Goal: Information Seeking & Learning: Check status

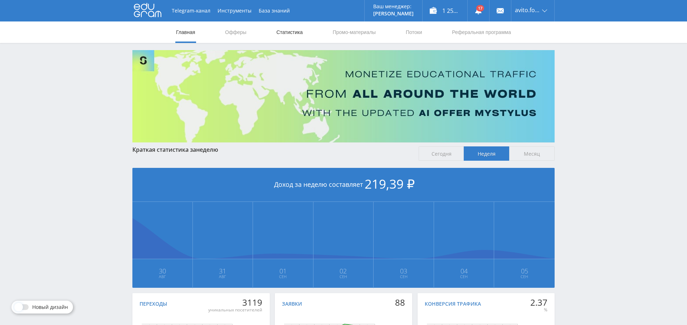
click at [295, 34] on link "Статистика" at bounding box center [290, 31] width 28 height 21
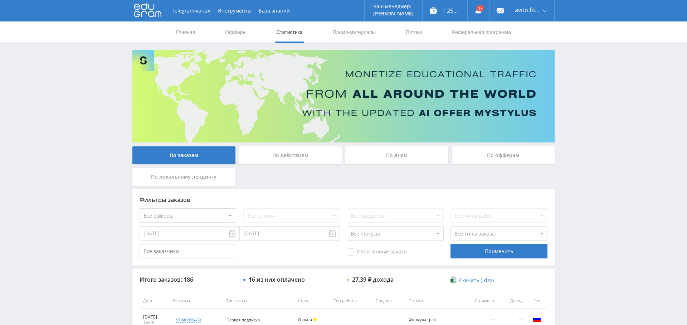
click at [413, 153] on div "По дням" at bounding box center [396, 155] width 103 height 18
click at [0, 0] on input "По дням" at bounding box center [0, 0] width 0 height 0
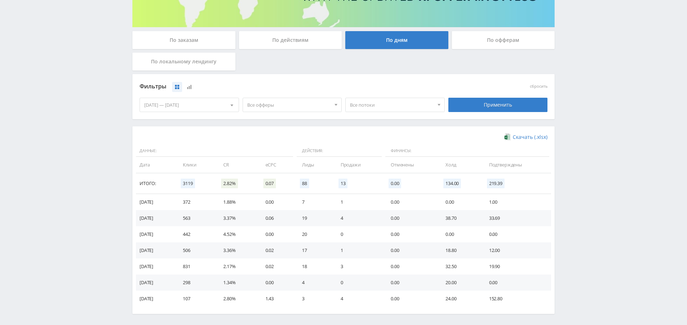
scroll to position [118, 0]
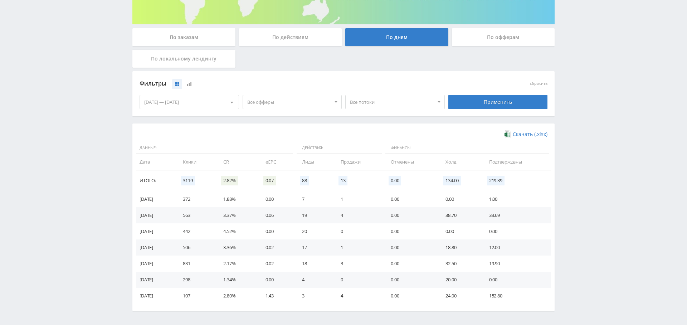
click at [278, 95] on div "Все офферы" at bounding box center [292, 102] width 99 height 14
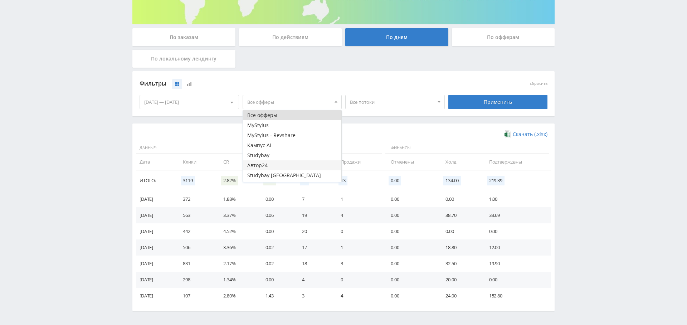
scroll to position [9, 0]
click at [282, 175] on button "Study AI (RevShare)" at bounding box center [292, 177] width 99 height 10
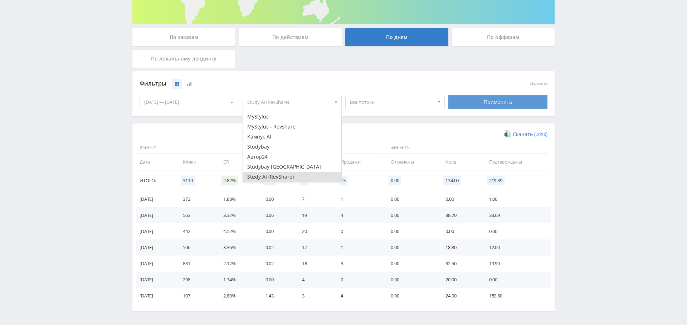
click at [496, 102] on div "Применить" at bounding box center [497, 102] width 99 height 14
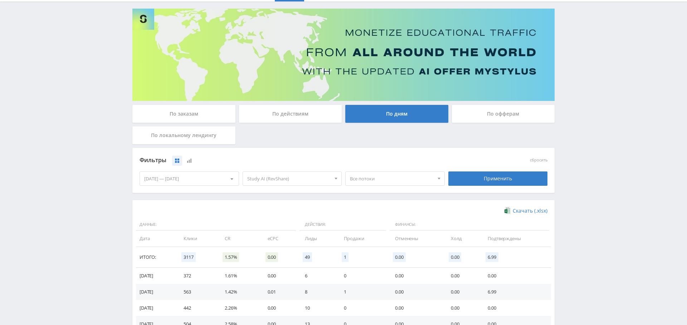
scroll to position [34, 0]
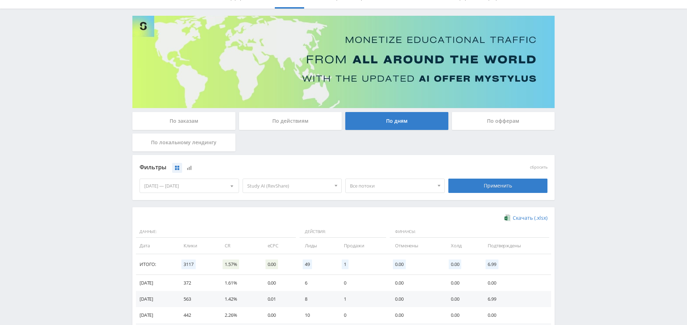
click at [294, 180] on span "Study AI (RevShare)" at bounding box center [289, 186] width 84 height 14
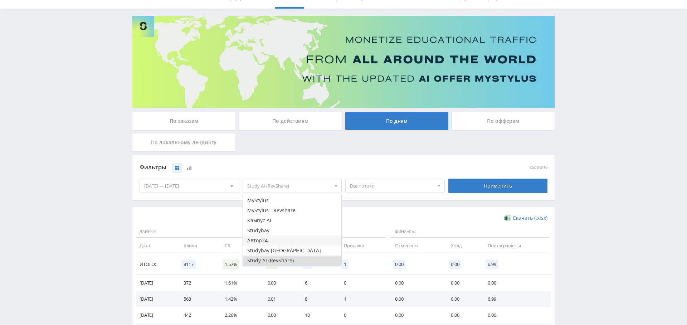
scroll to position [143, 0]
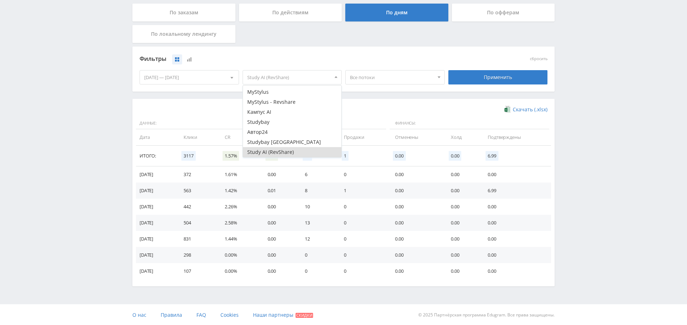
click at [399, 104] on div "Скачать (.xlsx) Данные: Действия: Финансы: Дата Клики CR eCPC Лиды Продажи Отме…" at bounding box center [343, 192] width 422 height 187
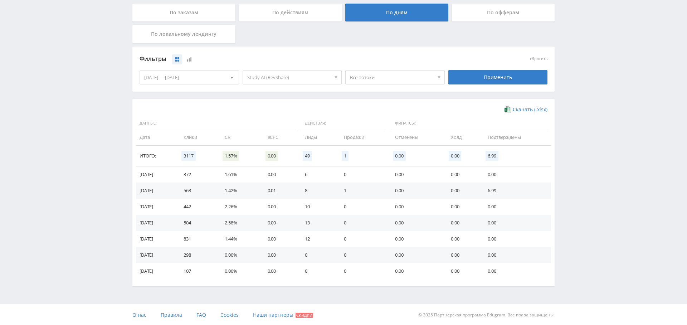
click at [508, 84] on div "Применить" at bounding box center [498, 77] width 103 height 20
click at [507, 76] on div "Применить" at bounding box center [497, 77] width 99 height 14
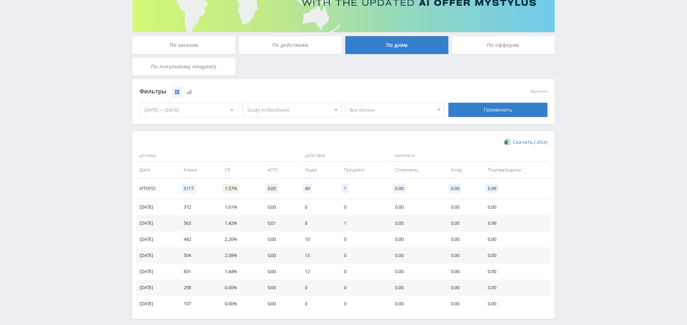
scroll to position [0, 0]
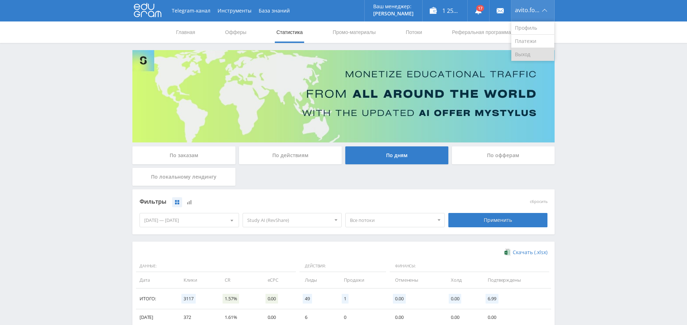
click at [525, 50] on link "Выход" at bounding box center [532, 54] width 43 height 13
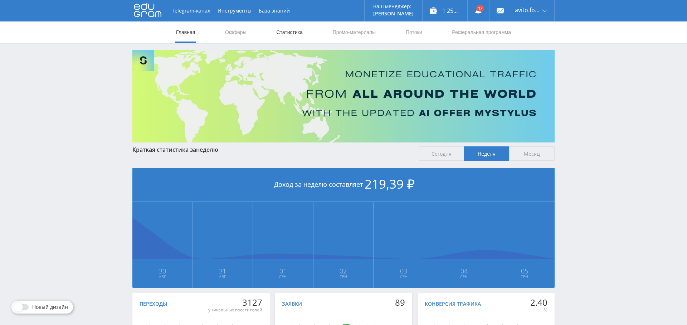
click at [288, 38] on link "Статистика" at bounding box center [290, 31] width 28 height 21
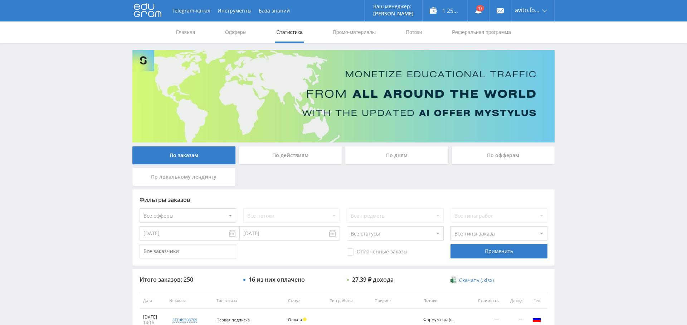
click at [389, 162] on div "По дням" at bounding box center [396, 155] width 103 height 18
click at [0, 0] on input "По дням" at bounding box center [0, 0] width 0 height 0
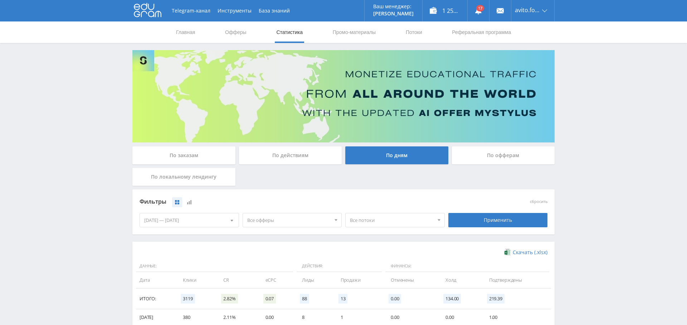
click at [269, 218] on span "Все офферы" at bounding box center [289, 220] width 84 height 14
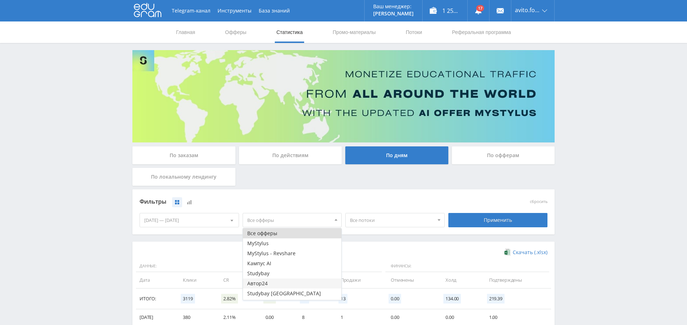
scroll to position [9, 0]
click at [274, 294] on button "Study AI (RevShare)" at bounding box center [292, 295] width 99 height 10
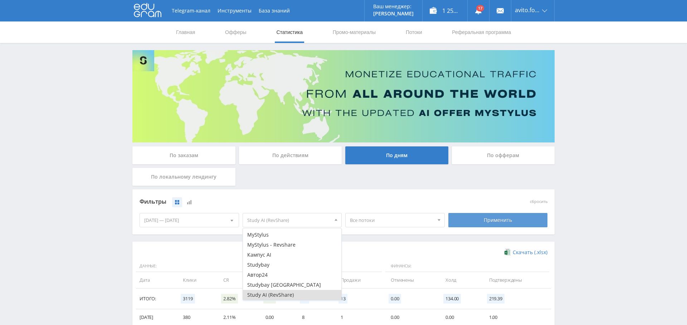
click at [503, 214] on div "Применить" at bounding box center [497, 220] width 99 height 14
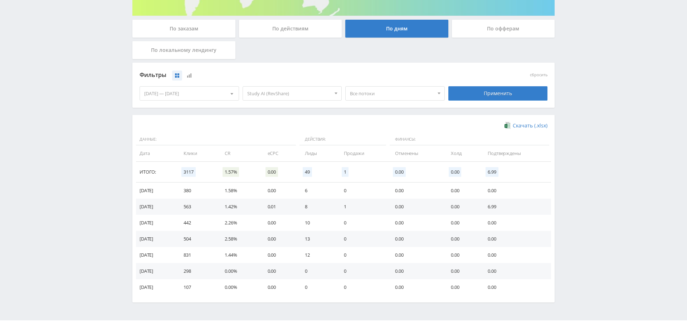
scroll to position [132, 0]
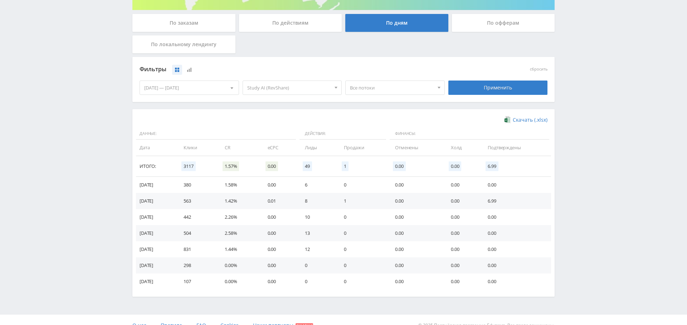
click at [272, 89] on span "Study AI (RevShare)" at bounding box center [289, 88] width 84 height 14
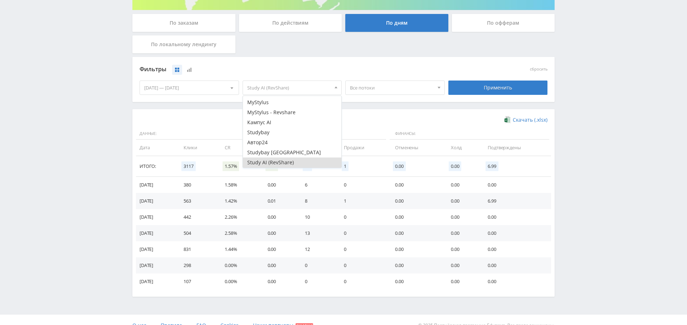
click at [361, 102] on div "Фильтры сбросить 30.08.2025 — 05.09.2025 Календарь Период Сентябрь, 2025 Пн Вт …" at bounding box center [343, 83] width 422 height 52
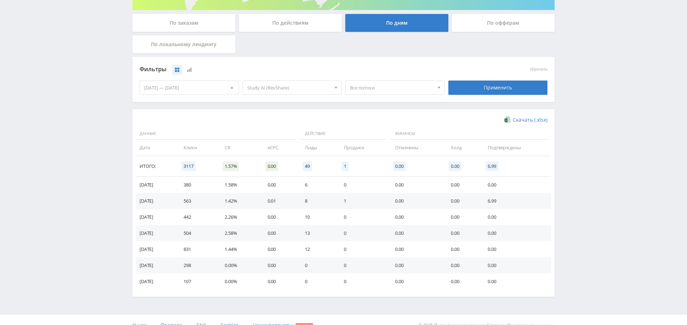
click at [182, 85] on div "[DATE] — [DATE]" at bounding box center [189, 88] width 99 height 14
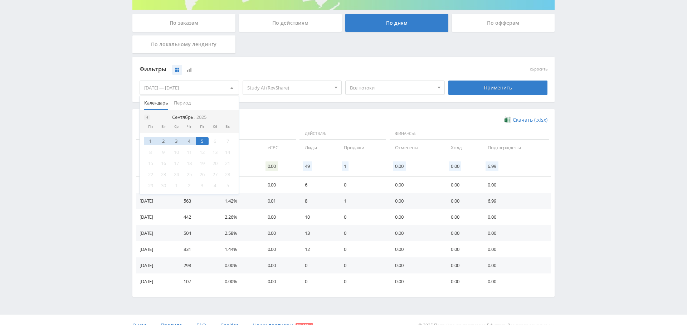
click at [146, 116] on span at bounding box center [147, 118] width 4 height 4
click at [151, 186] on div "25" at bounding box center [150, 185] width 13 height 8
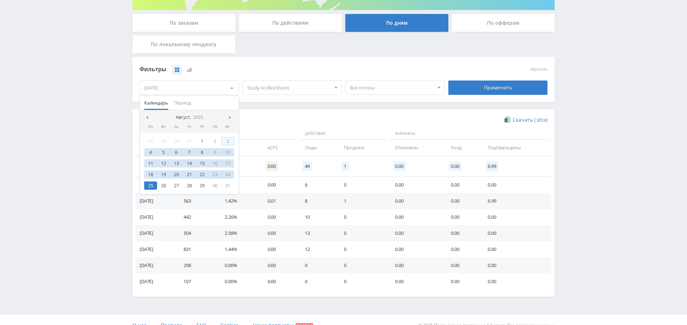
click at [228, 118] on nav "Август, 2025" at bounding box center [189, 117] width 99 height 14
click at [231, 116] on span at bounding box center [231, 118] width 4 height 4
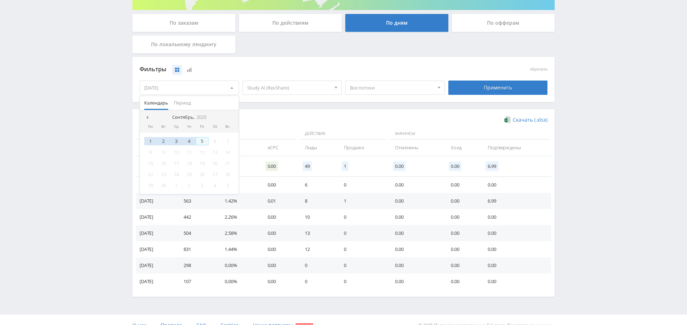
click at [201, 142] on div "5" at bounding box center [202, 141] width 13 height 8
click at [282, 106] on div "Фильтры сбросить 25.08.2025 — 05.09.2025 Календарь Период Сентябрь, 2025 Пн Вт …" at bounding box center [343, 83] width 422 height 52
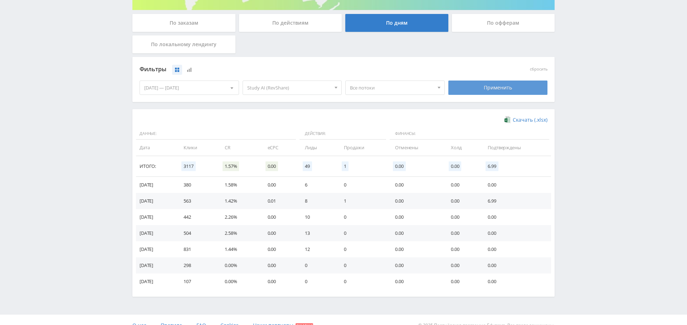
click at [481, 89] on div "Применить" at bounding box center [497, 88] width 99 height 14
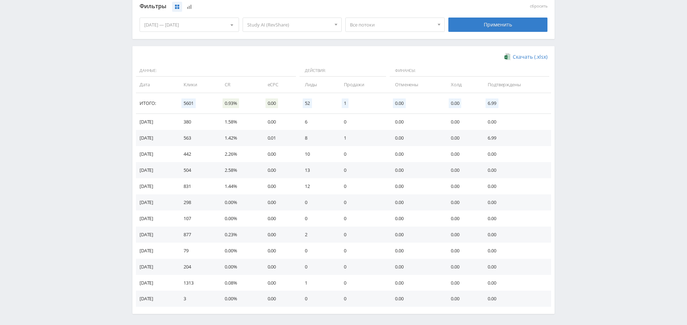
scroll to position [0, 0]
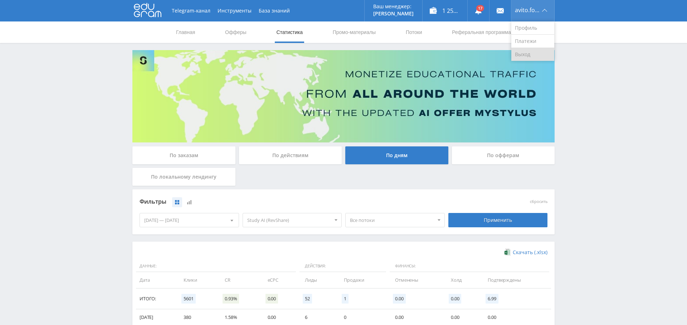
click at [527, 58] on link "Выход" at bounding box center [532, 54] width 43 height 13
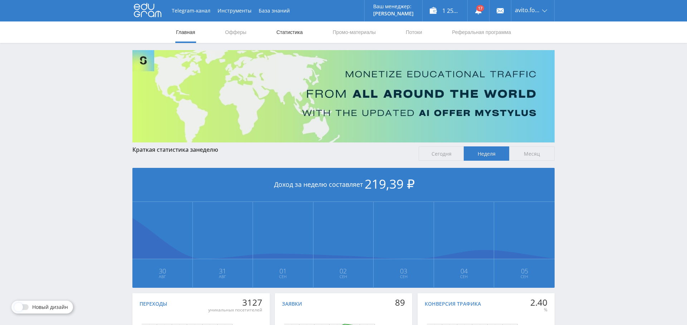
click at [297, 35] on link "Статистика" at bounding box center [290, 31] width 28 height 21
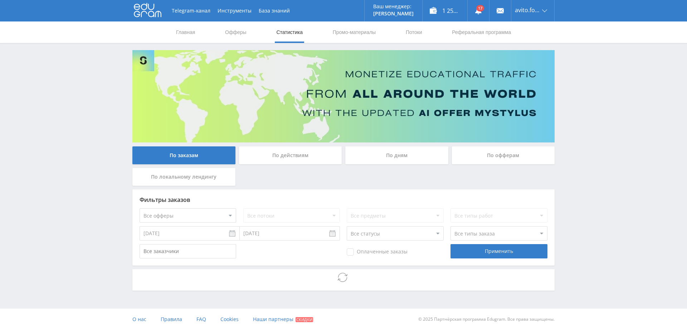
click at [402, 155] on div "По дням" at bounding box center [396, 155] width 103 height 18
click at [0, 0] on input "По дням" at bounding box center [0, 0] width 0 height 0
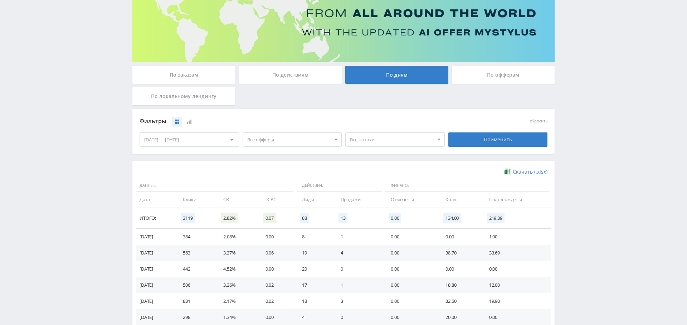
scroll to position [95, 0]
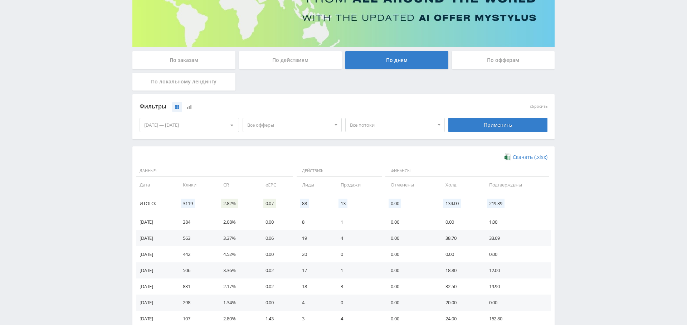
click at [295, 123] on span "Все офферы" at bounding box center [289, 125] width 84 height 14
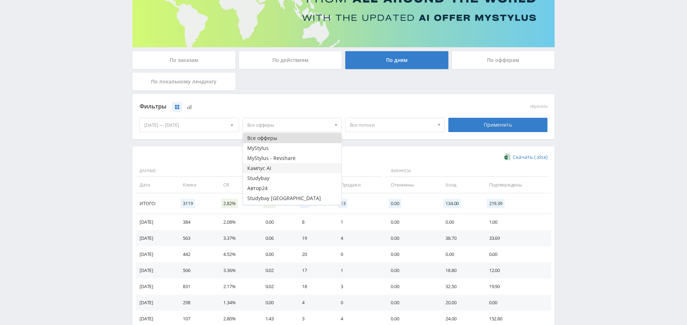
scroll to position [9, 0]
click at [284, 198] on button "Study AI (RevShare)" at bounding box center [292, 200] width 99 height 10
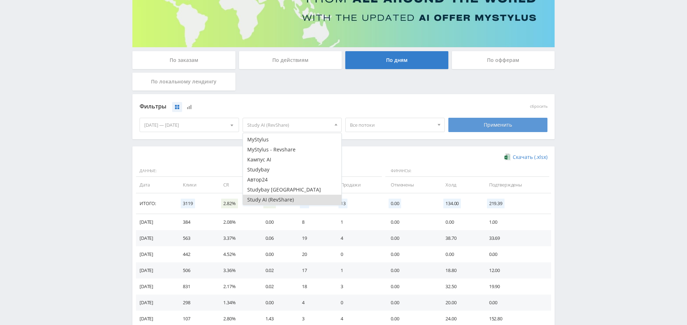
click at [512, 120] on div "Применить" at bounding box center [497, 125] width 99 height 14
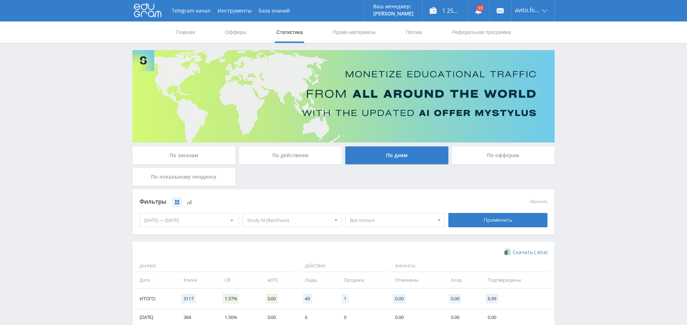
scroll to position [143, 0]
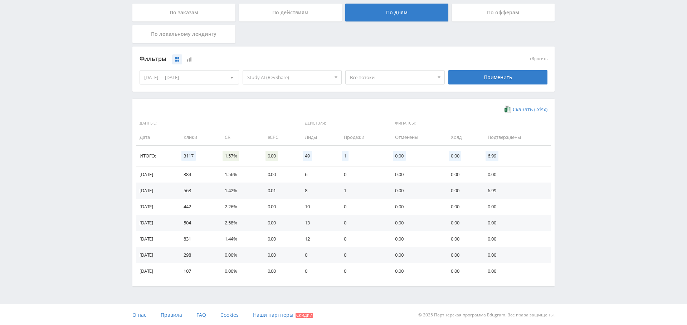
click at [155, 78] on div "[DATE] — [DATE]" at bounding box center [189, 77] width 99 height 14
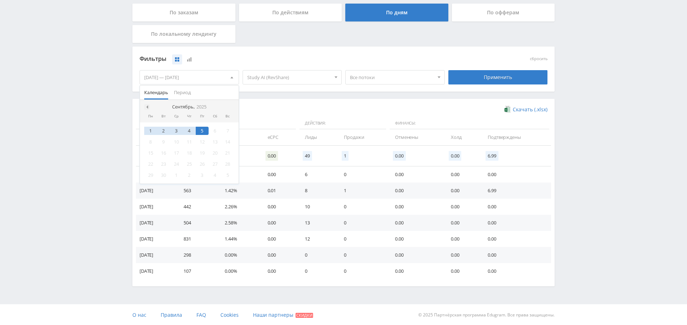
click at [145, 106] on span at bounding box center [147, 107] width 4 height 4
click at [175, 179] on div "27" at bounding box center [176, 175] width 13 height 8
click at [230, 107] on span at bounding box center [231, 107] width 4 height 4
click at [203, 130] on div "5" at bounding box center [202, 131] width 13 height 8
click at [281, 98] on div "Фильтры сбросить 27.08.2025 — 05.09.2025 Календарь Период Сентябрь, 2025 Пн Вт …" at bounding box center [343, 73] width 422 height 52
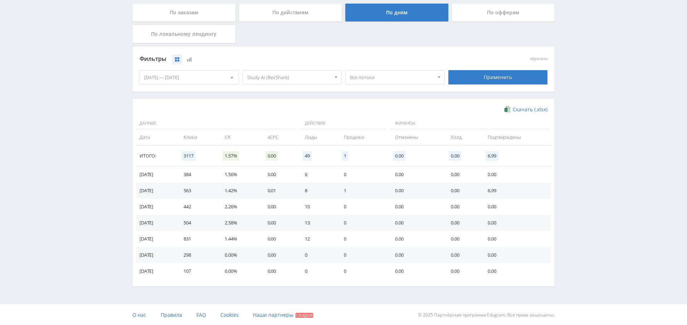
click at [511, 84] on div "Применить" at bounding box center [498, 77] width 103 height 20
click at [507, 77] on div "Применить" at bounding box center [497, 77] width 99 height 14
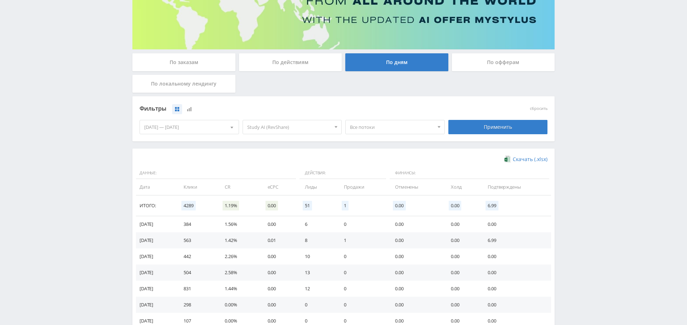
scroll to position [0, 0]
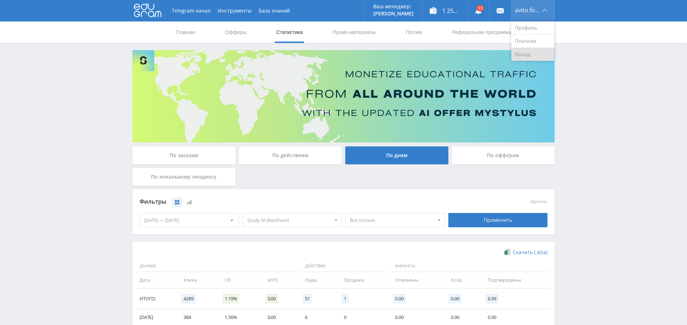
click at [528, 53] on link "Выход" at bounding box center [532, 54] width 43 height 13
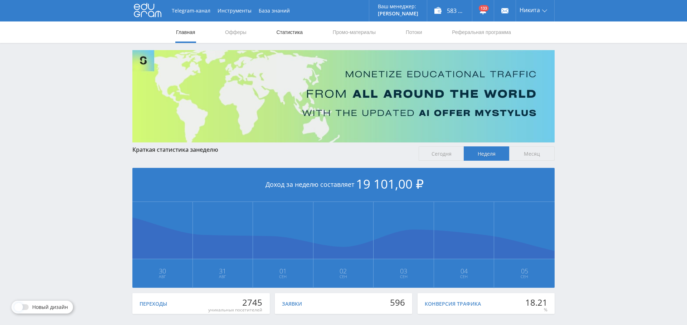
click at [292, 31] on link "Статистика" at bounding box center [290, 31] width 28 height 21
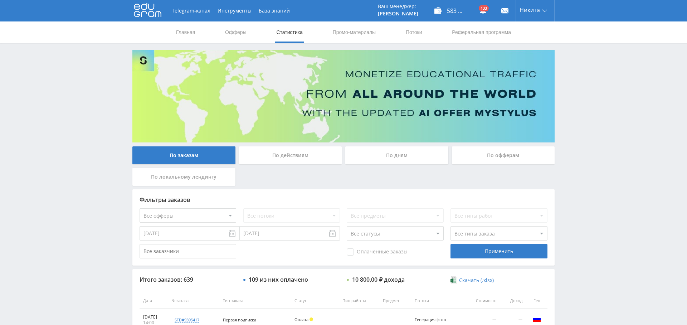
click at [394, 155] on div "По дням" at bounding box center [396, 155] width 103 height 18
click at [0, 0] on input "По дням" at bounding box center [0, 0] width 0 height 0
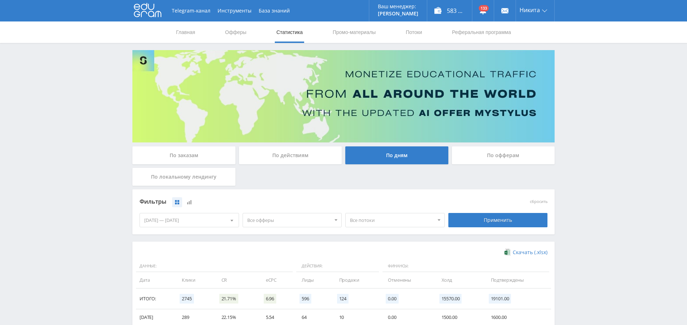
scroll to position [76, 0]
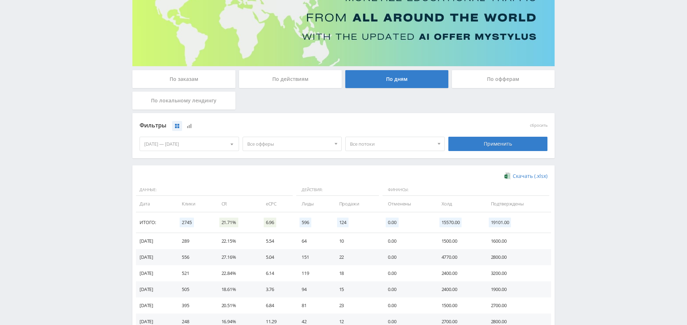
click at [270, 135] on div "Все офферы Все офферы MyStylus MyStylus - Revshare Кампус AI [GEOGRAPHIC_DATA] …" at bounding box center [292, 144] width 103 height 20
click at [270, 140] on span "Все офферы" at bounding box center [289, 144] width 84 height 14
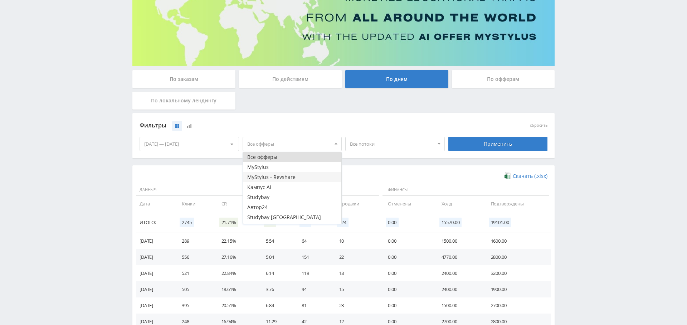
scroll to position [9, 0]
click at [277, 216] on button "Study AI (RevShare)" at bounding box center [292, 219] width 99 height 10
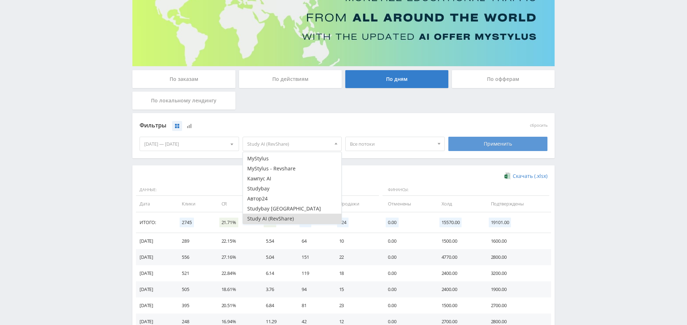
click at [484, 144] on div "Применить" at bounding box center [497, 144] width 99 height 14
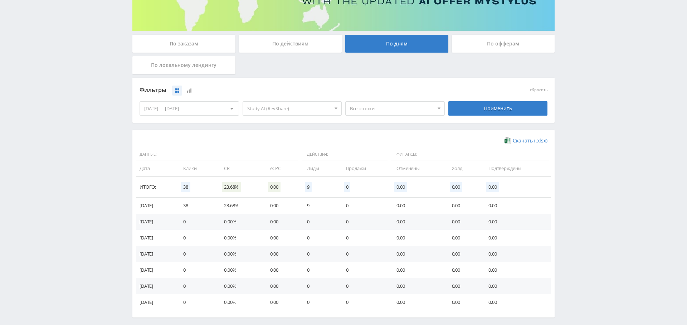
scroll to position [135, 0]
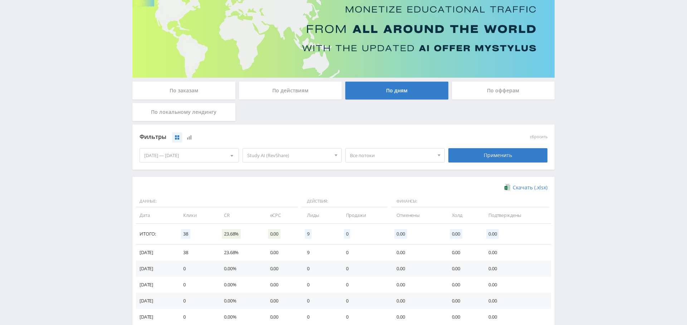
click at [197, 86] on div "По заказам" at bounding box center [183, 91] width 103 height 18
click at [0, 0] on input "По заказам" at bounding box center [0, 0] width 0 height 0
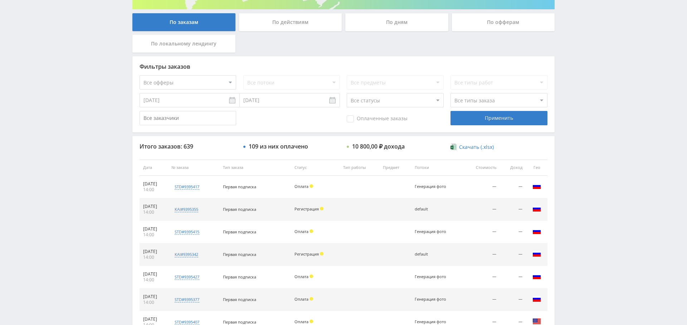
scroll to position [135, 0]
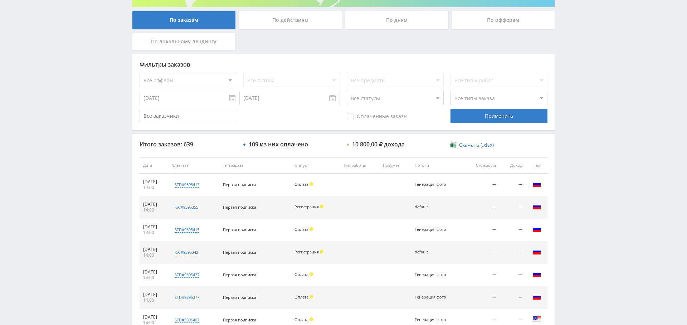
click at [186, 84] on select "Все офферы MyStylus MyStylus - Revshare Кампус AI Studybay Автор24 Studybay Bra…" at bounding box center [188, 80] width 97 height 14
select select "376"
click at [505, 117] on div "Применить" at bounding box center [498, 116] width 97 height 14
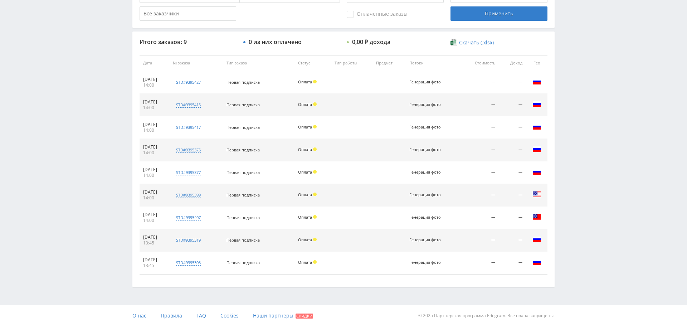
scroll to position [0, 0]
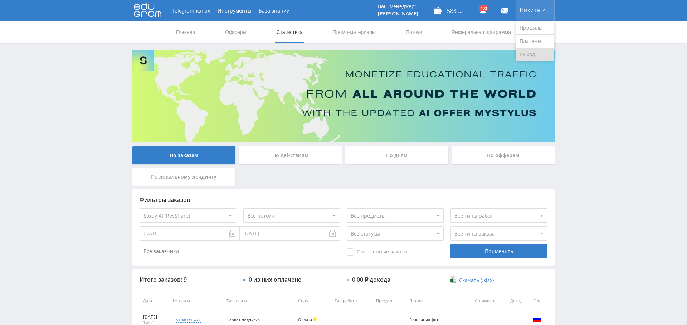
click at [535, 53] on link "Выход" at bounding box center [535, 54] width 38 height 13
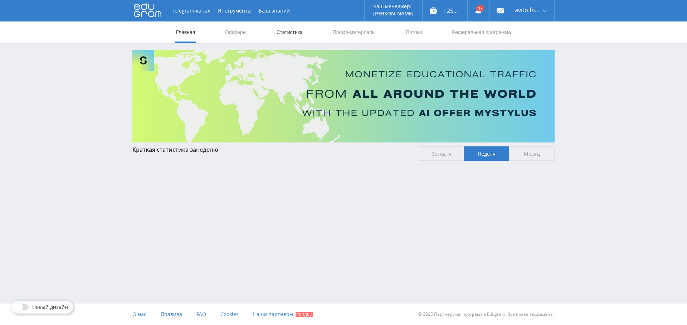
click at [281, 34] on link "Статистика" at bounding box center [290, 31] width 28 height 21
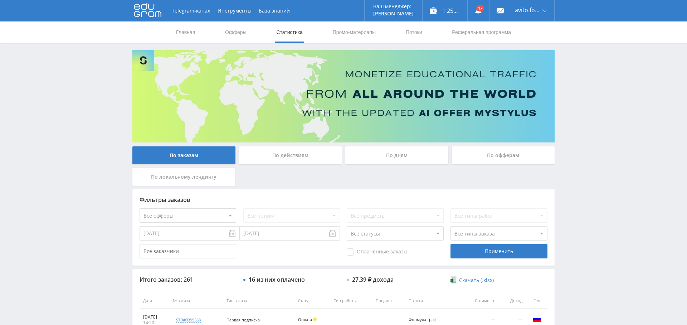
click at [208, 219] on select "Все офферы MyStylus MyStylus - Revshare Кампус AI Studybay Автор24 Studybay Bra…" at bounding box center [188, 215] width 97 height 14
select select "376"
click at [490, 252] on div "Применить" at bounding box center [498, 251] width 97 height 14
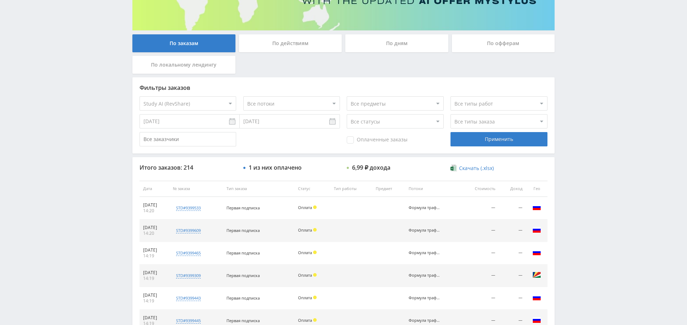
scroll to position [109, 0]
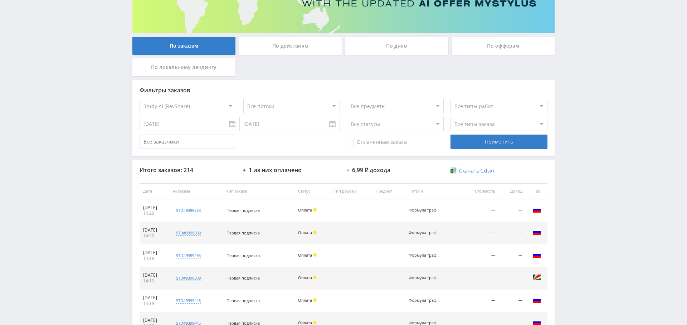
click at [158, 120] on input "[DATE]" at bounding box center [190, 124] width 100 height 14
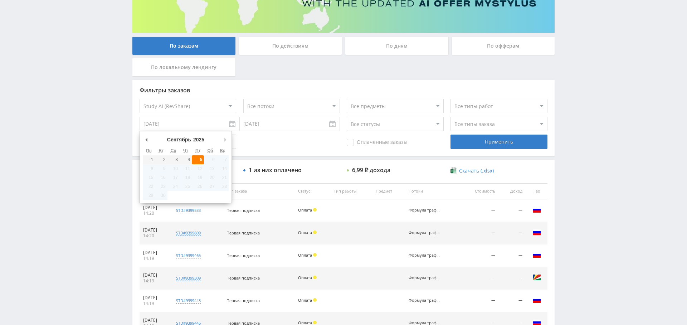
type input "[DATE]"
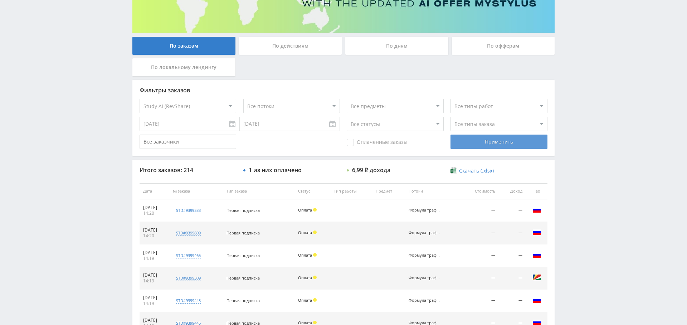
click at [487, 144] on div "Применить" at bounding box center [498, 142] width 97 height 14
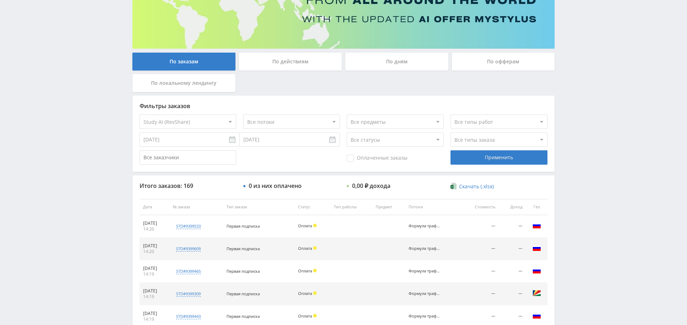
scroll to position [0, 0]
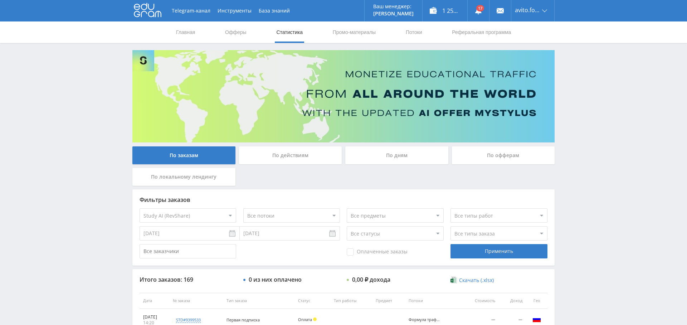
click at [385, 150] on div "По дням" at bounding box center [396, 155] width 103 height 18
click at [0, 0] on input "По дням" at bounding box center [0, 0] width 0 height 0
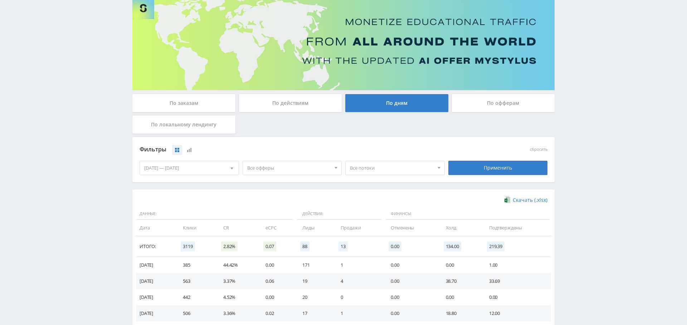
scroll to position [68, 0]
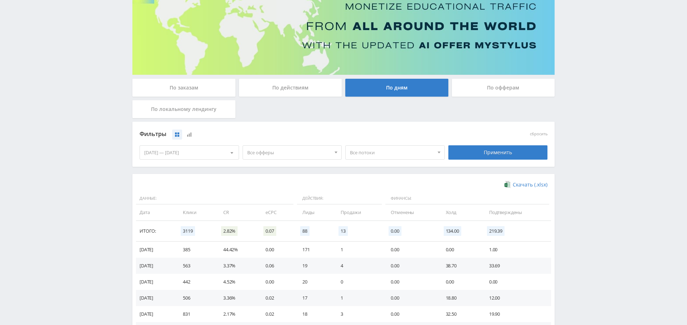
click at [288, 154] on span "Все офферы" at bounding box center [289, 153] width 84 height 14
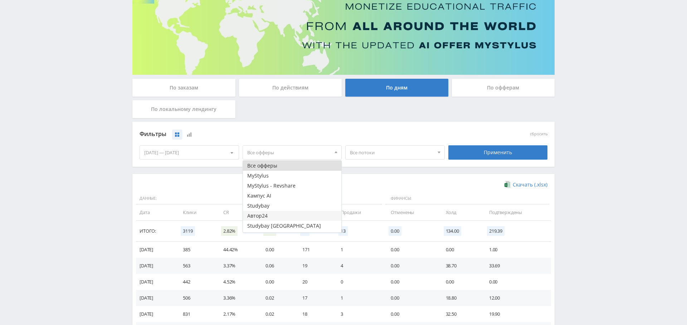
scroll to position [9, 0]
click at [282, 222] on button "Study AI (RevShare)" at bounding box center [292, 227] width 99 height 10
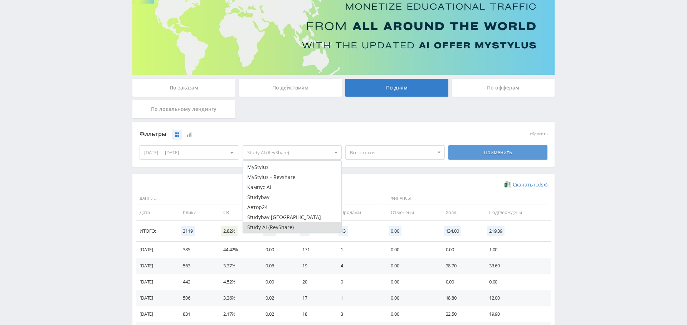
click at [507, 155] on div "Применить" at bounding box center [497, 152] width 99 height 14
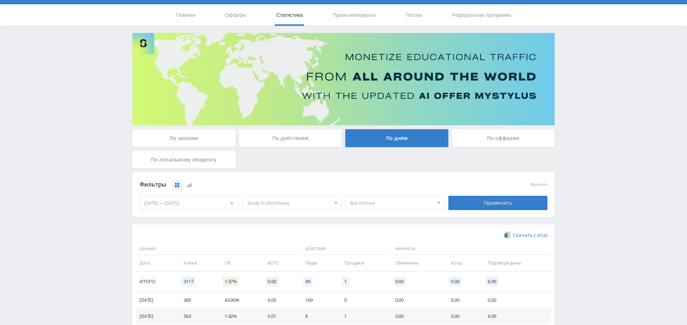
scroll to position [0, 0]
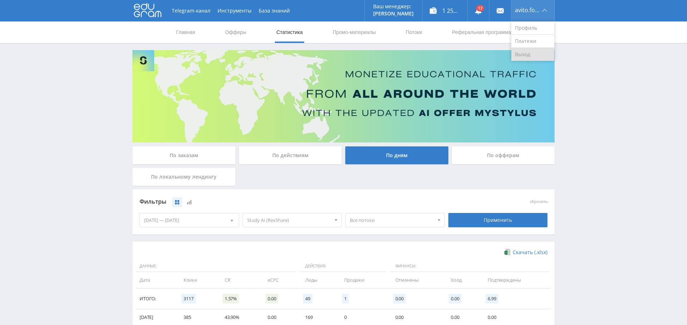
click at [531, 57] on link "Выход" at bounding box center [532, 54] width 43 height 13
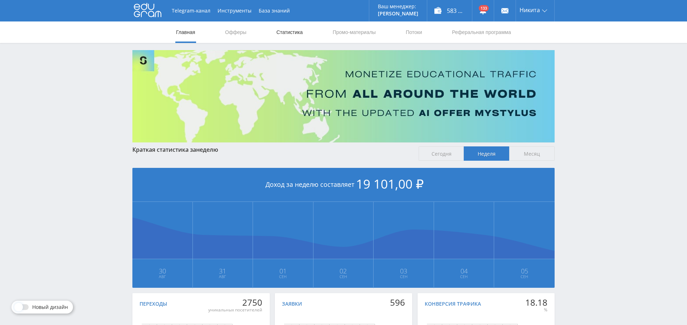
click at [286, 34] on link "Статистика" at bounding box center [290, 31] width 28 height 21
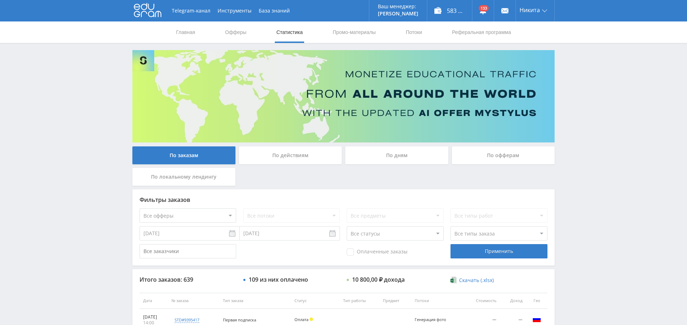
click at [199, 215] on select "Все офферы MyStylus MyStylus - Revshare Кампус AI Studybay Автор24 Studybay Bra…" at bounding box center [188, 215] width 97 height 14
select select "376"
click at [486, 250] on div "Применить" at bounding box center [498, 251] width 97 height 14
click at [529, 51] on link "Выход" at bounding box center [535, 54] width 38 height 13
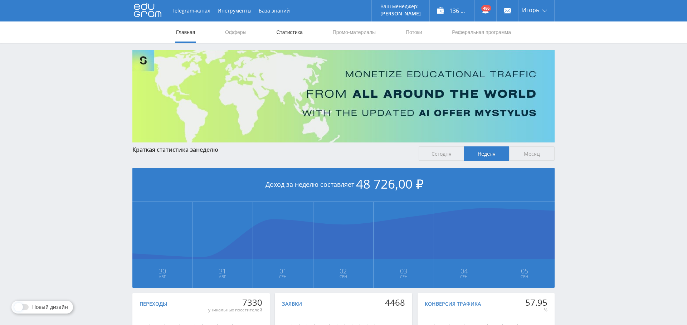
click at [281, 33] on link "Статистика" at bounding box center [290, 31] width 28 height 21
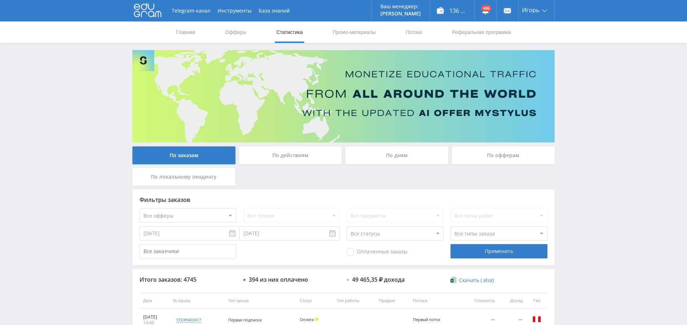
click at [195, 237] on input "[DATE]" at bounding box center [190, 233] width 100 height 14
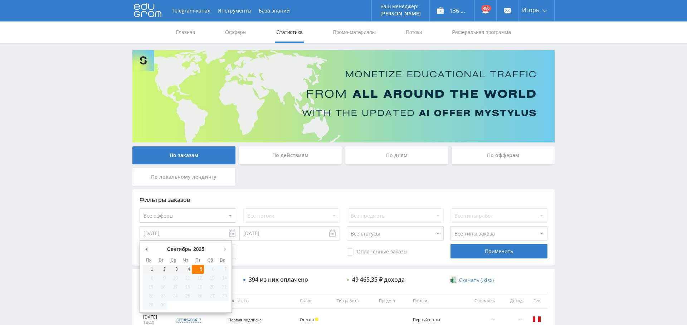
type input "[DATE]"
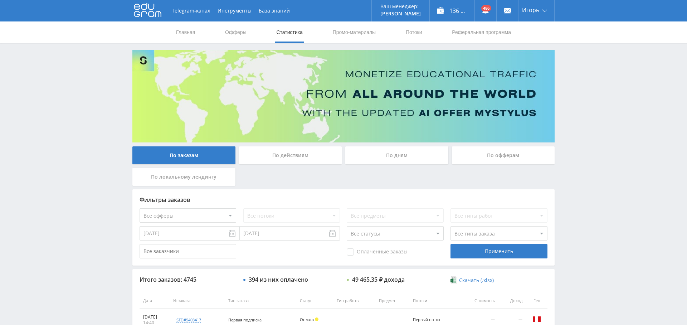
click at [359, 256] on div "Оплаченные заказы" at bounding box center [395, 251] width 97 height 14
click at [348, 252] on span "Оплаченные заказы" at bounding box center [377, 251] width 61 height 7
click at [0, 0] on input "Оплаченные заказы" at bounding box center [0, 0] width 0 height 0
click at [490, 252] on div "Применить" at bounding box center [498, 251] width 97 height 14
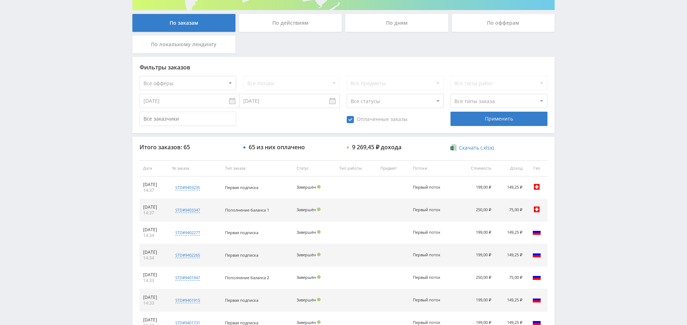
scroll to position [105, 0]
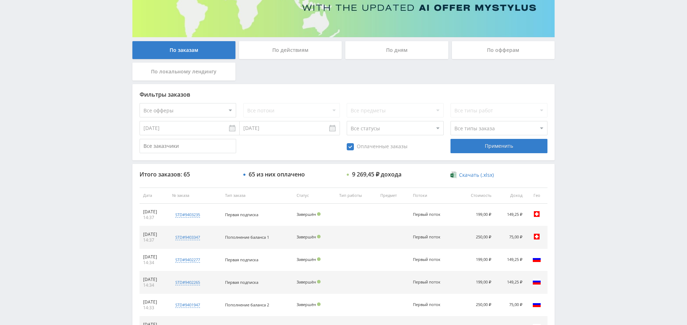
click at [474, 126] on select "Все типы заказа Ребилл Новый заказ" at bounding box center [498, 128] width 97 height 14
select select "2"
click at [450, 121] on select "Все типы заказа Ребилл Новый заказ" at bounding box center [498, 128] width 97 height 14
click at [438, 146] on div "Оплаченные заказы" at bounding box center [395, 146] width 97 height 14
click at [476, 148] on div "Применить" at bounding box center [498, 146] width 97 height 14
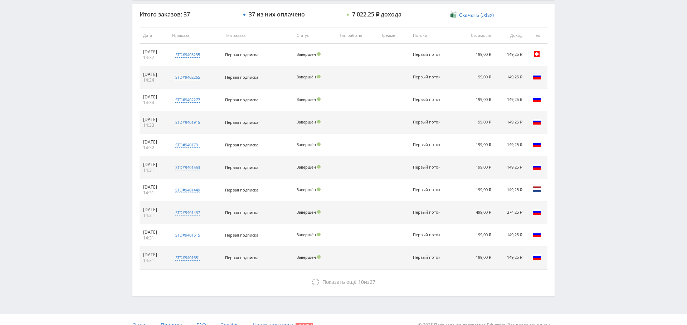
scroll to position [266, 0]
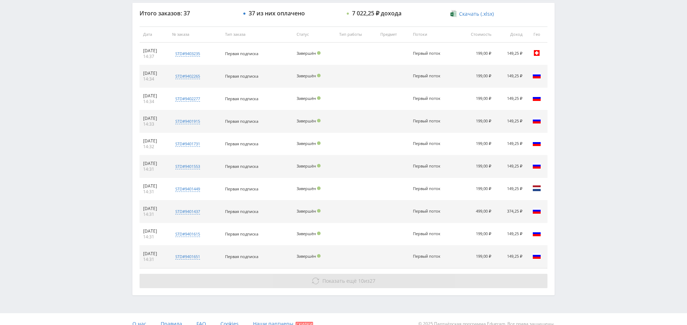
click at [342, 277] on span "Показать ещё" at bounding box center [339, 280] width 34 height 7
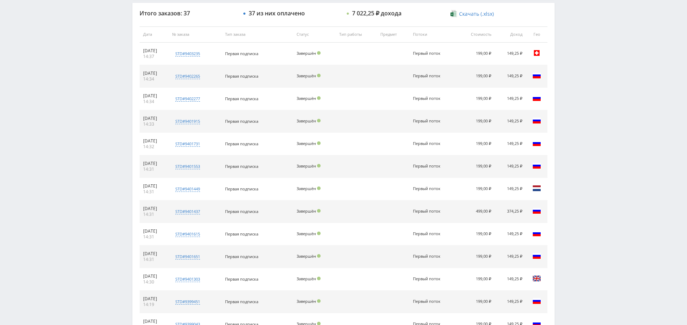
scroll to position [498, 0]
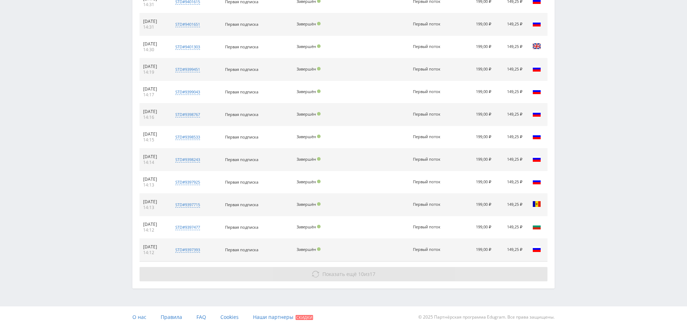
click at [344, 267] on button "Показать ещё 10 из 17" at bounding box center [344, 274] width 408 height 14
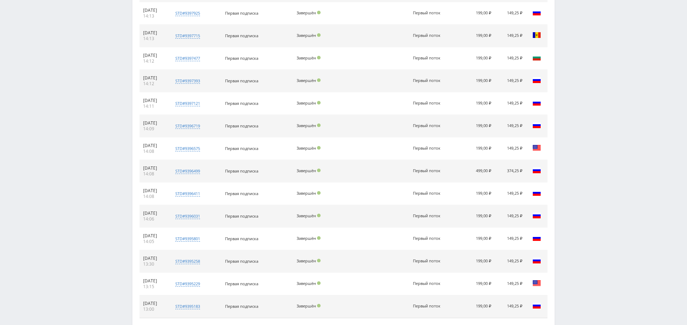
scroll to position [723, 0]
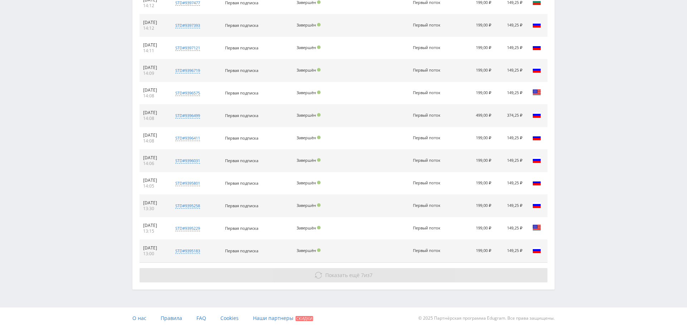
click at [348, 276] on button "Показать ещё 7 из 7" at bounding box center [344, 275] width 408 height 14
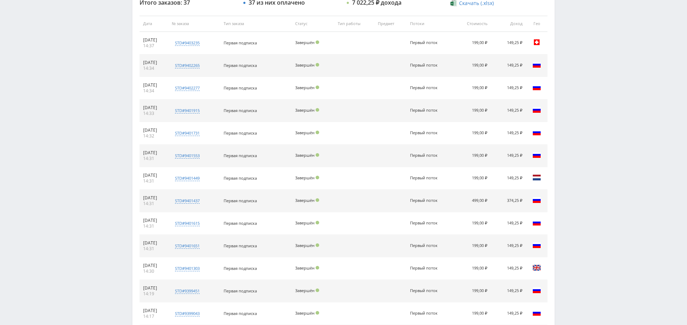
scroll to position [0, 0]
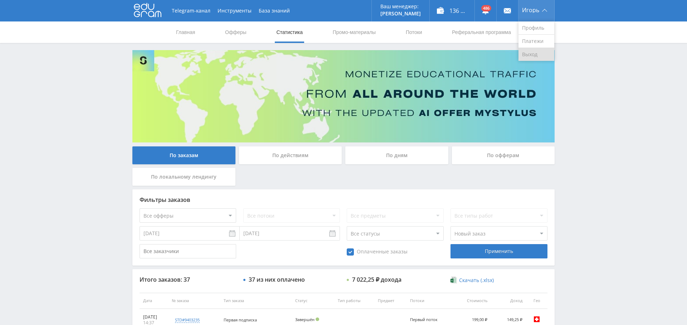
click at [532, 51] on link "Выход" at bounding box center [536, 54] width 36 height 13
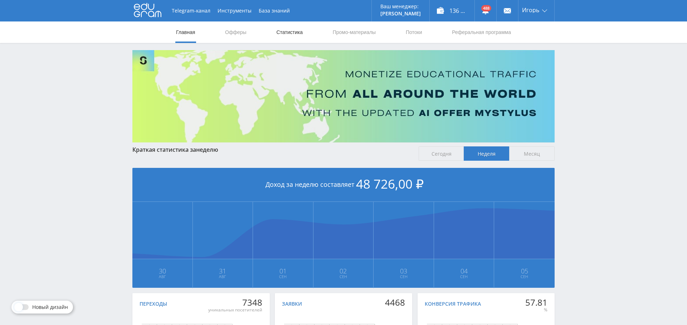
click at [293, 37] on link "Статистика" at bounding box center [290, 31] width 28 height 21
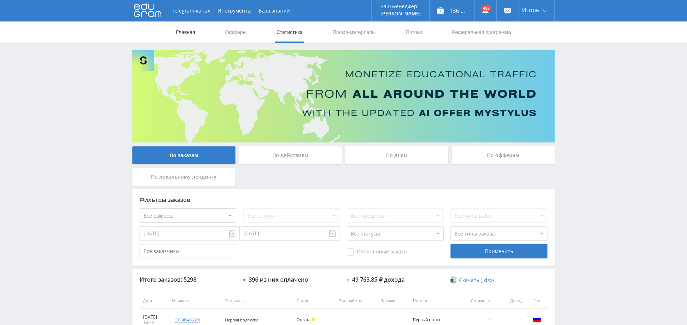
click at [185, 36] on link "Главная" at bounding box center [185, 31] width 20 height 21
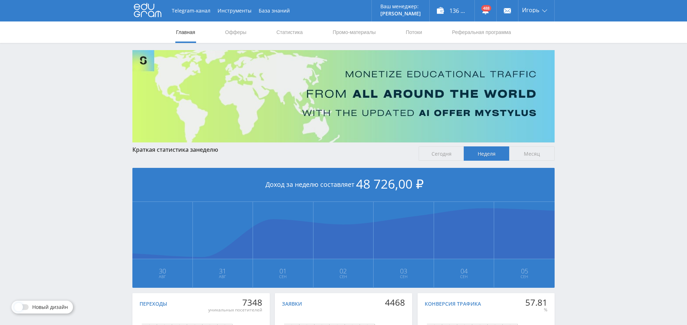
click at [309, 33] on nav "Главная Офферы Статистика Промо-материалы Потоки Реферальная программа" at bounding box center [343, 31] width 336 height 21
click at [291, 32] on link "Статистика" at bounding box center [290, 31] width 28 height 21
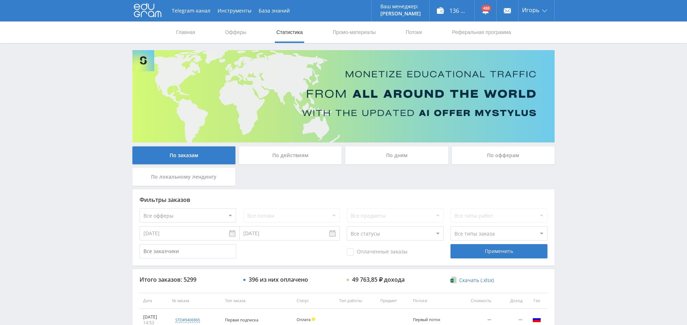
click at [394, 163] on div "По дням" at bounding box center [396, 155] width 103 height 18
click at [0, 0] on input "По дням" at bounding box center [0, 0] width 0 height 0
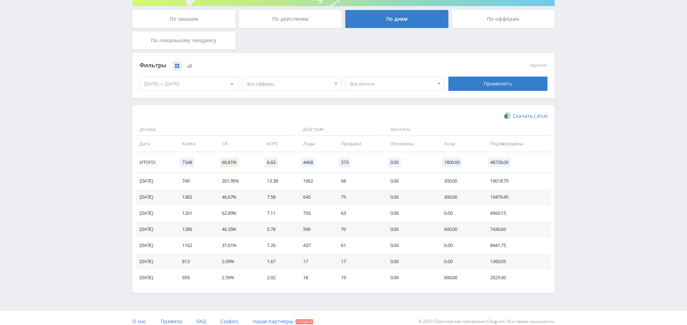
scroll to position [143, 0]
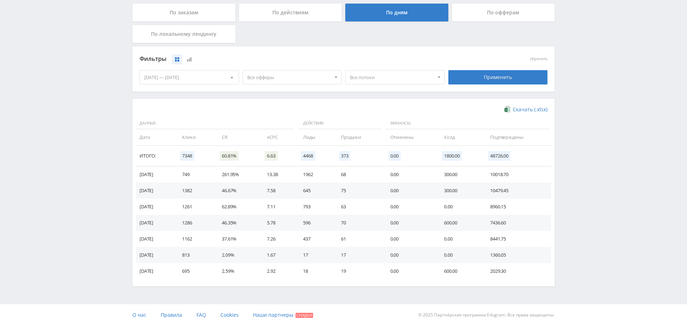
click at [282, 78] on span "Все офферы" at bounding box center [289, 77] width 84 height 14
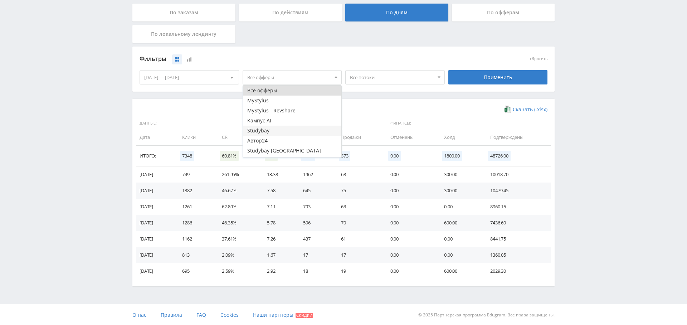
scroll to position [9, 0]
click at [279, 148] on button "Study AI (RevShare)" at bounding box center [292, 152] width 99 height 10
click at [406, 108] on div "Скачать (.xlsx)" at bounding box center [344, 109] width 408 height 7
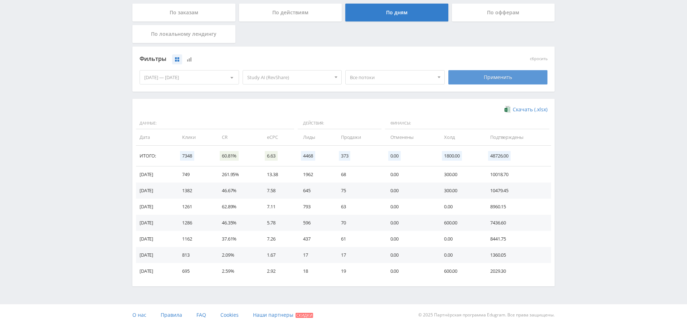
click at [516, 82] on div "Применить" at bounding box center [497, 77] width 99 height 14
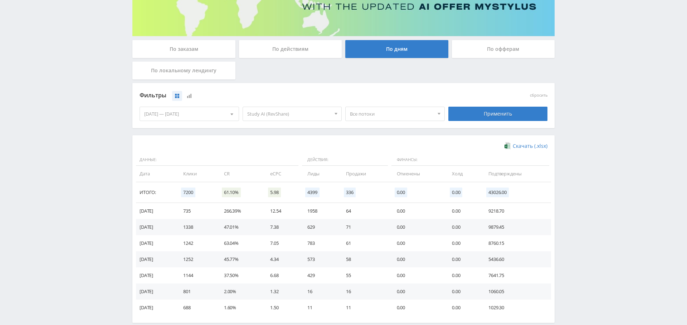
scroll to position [143, 0]
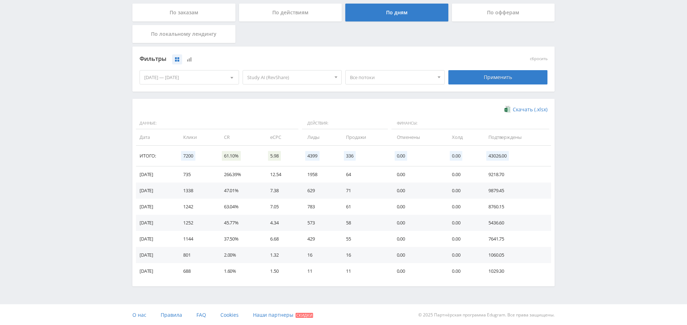
click at [166, 79] on div "30.08.2025 — 05.09.2025" at bounding box center [189, 77] width 99 height 14
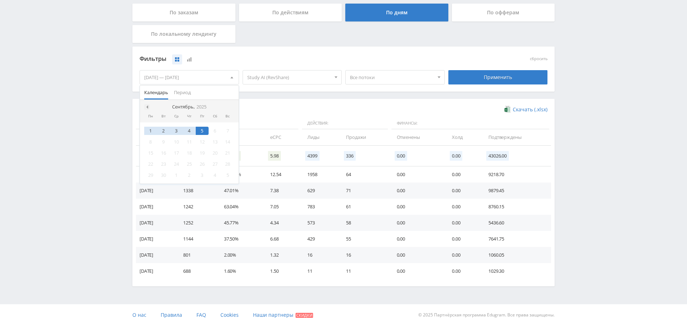
click at [146, 106] on span at bounding box center [147, 107] width 4 height 4
click at [200, 176] on div "29" at bounding box center [202, 175] width 13 height 8
click at [230, 108] on div at bounding box center [232, 107] width 6 height 6
click at [204, 130] on div "5" at bounding box center [202, 131] width 13 height 8
click at [265, 96] on div "Фильтры сбросить 29.08.2025 — 05.09.2025 Календарь Период Сентябрь, 2025 Пн Вт …" at bounding box center [343, 73] width 422 height 52
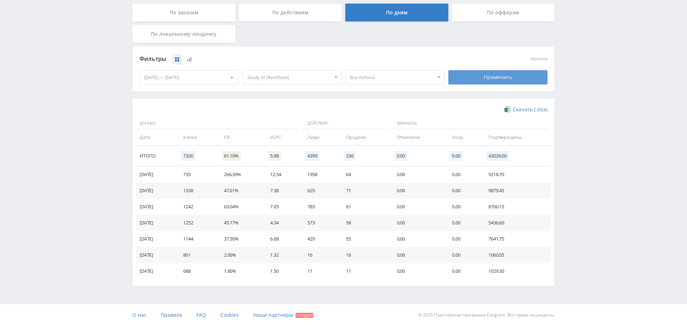
click at [479, 81] on div "Применить" at bounding box center [497, 77] width 99 height 14
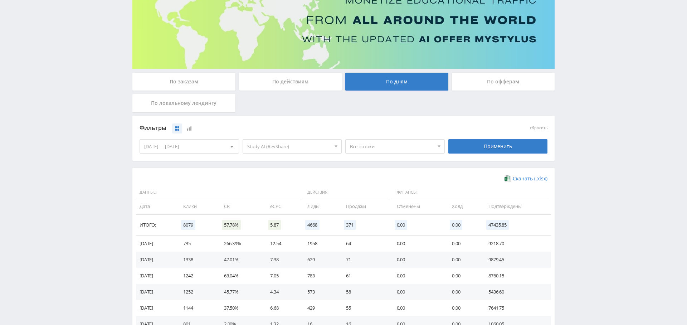
scroll to position [159, 0]
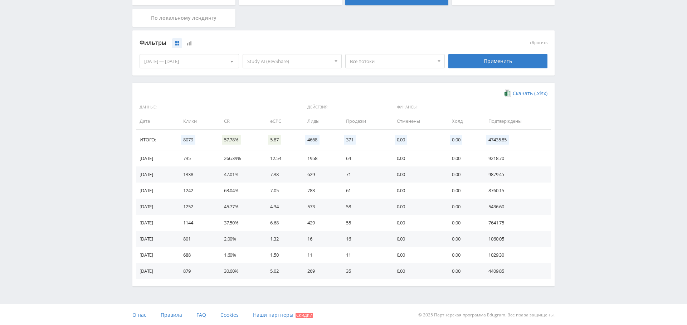
click at [172, 63] on div "29.08.2025 — 05.09.2025" at bounding box center [189, 61] width 99 height 14
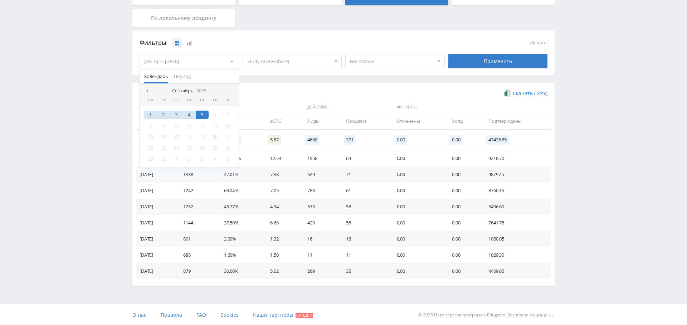
click at [149, 93] on nav "Сентябрь, 2025" at bounding box center [189, 91] width 99 height 14
click at [148, 91] on span at bounding box center [147, 91] width 4 height 4
click at [165, 158] on div "26" at bounding box center [163, 159] width 13 height 8
click at [151, 160] on div "25" at bounding box center [150, 159] width 13 height 8
click at [149, 159] on div "25" at bounding box center [150, 159] width 13 height 8
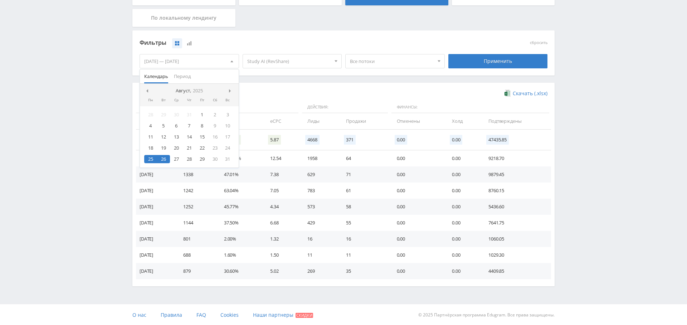
click at [168, 140] on div "12" at bounding box center [163, 137] width 13 height 8
click at [150, 156] on div "25" at bounding box center [150, 159] width 13 height 8
click at [155, 128] on div "4" at bounding box center [150, 126] width 13 height 8
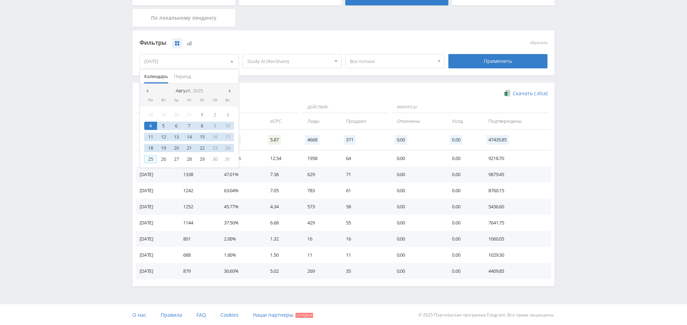
click at [153, 158] on div "25" at bounding box center [150, 159] width 13 height 8
click at [185, 158] on div "28" at bounding box center [189, 159] width 13 height 8
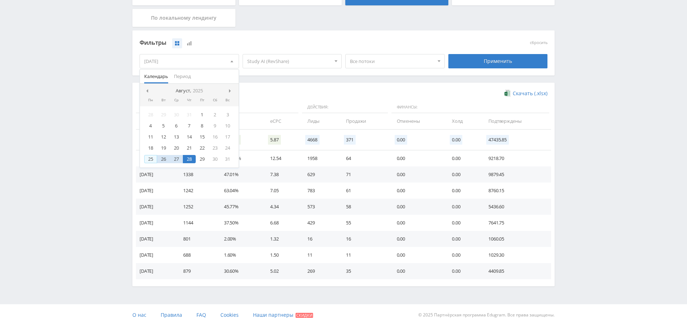
click at [150, 159] on div "25" at bounding box center [150, 159] width 13 height 8
click at [204, 155] on div "29" at bounding box center [202, 159] width 13 height 8
click at [150, 157] on div "25" at bounding box center [150, 159] width 13 height 8
click at [219, 157] on div "30" at bounding box center [215, 159] width 13 height 8
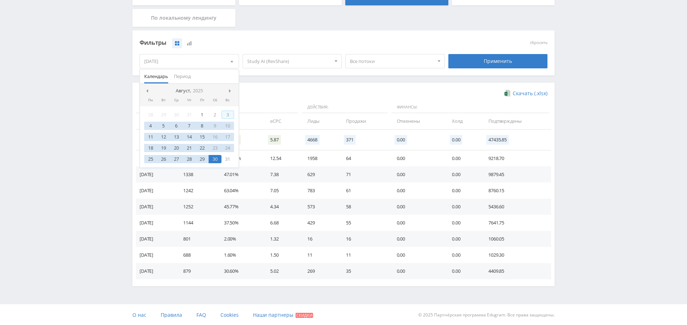
click at [299, 90] on div "Скачать (.xlsx)" at bounding box center [344, 93] width 408 height 7
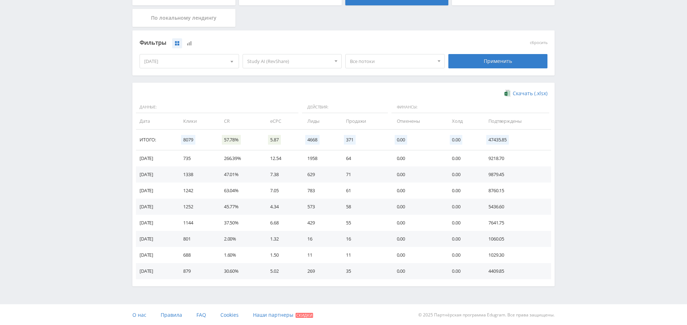
click at [177, 54] on div "[DATE]" at bounding box center [189, 61] width 99 height 14
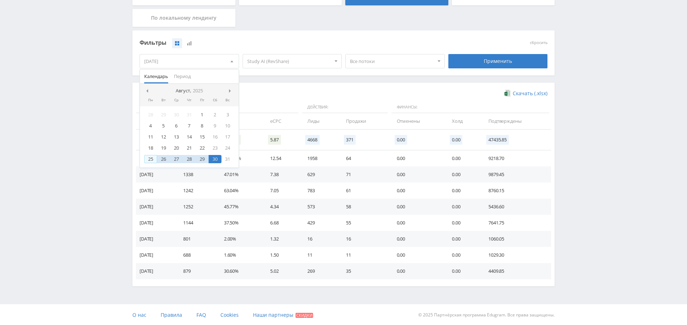
click at [151, 160] on div "25" at bounding box center [150, 159] width 13 height 8
click at [231, 89] on span at bounding box center [231, 91] width 4 height 4
click at [203, 112] on div "5" at bounding box center [202, 115] width 13 height 8
click at [148, 89] on div at bounding box center [147, 91] width 6 height 6
click at [153, 160] on div "25" at bounding box center [150, 159] width 13 height 8
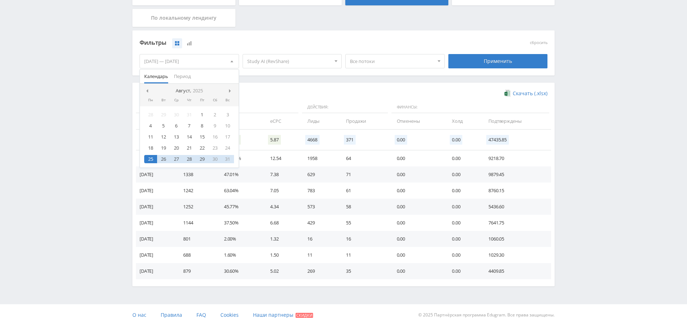
click at [285, 80] on div "Фильтры сбросить 25.08.2025 — 05.09.2025 Календарь Период Август, 2025 Пн Вт Ср…" at bounding box center [343, 56] width 422 height 52
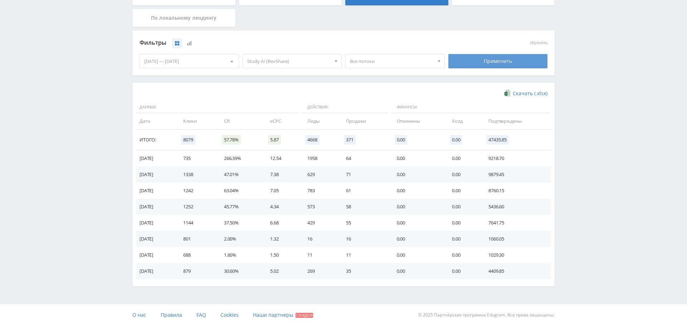
click at [487, 61] on div "Применить" at bounding box center [497, 61] width 99 height 14
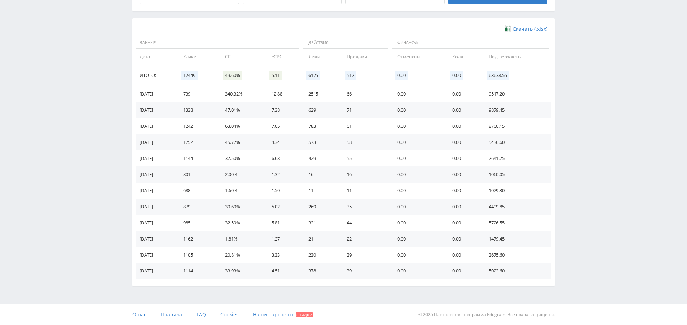
scroll to position [0, 0]
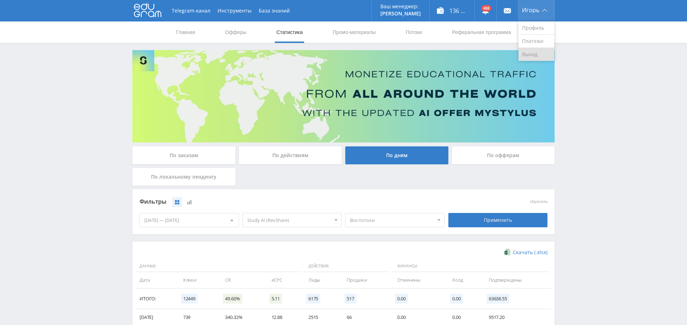
click at [525, 55] on link "Выход" at bounding box center [536, 54] width 36 height 13
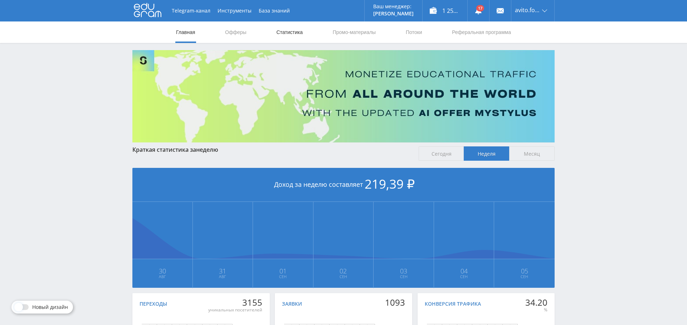
click at [286, 27] on link "Статистика" at bounding box center [290, 31] width 28 height 21
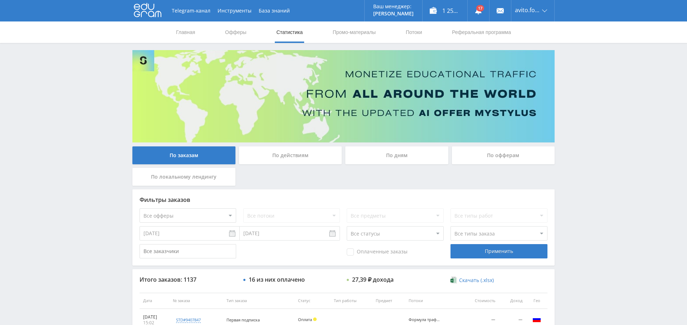
click at [410, 151] on div "По дням" at bounding box center [396, 155] width 103 height 18
click at [0, 0] on input "По дням" at bounding box center [0, 0] width 0 height 0
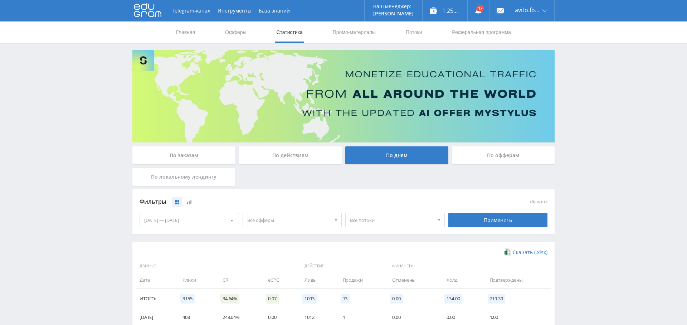
click at [306, 214] on span "Все офферы" at bounding box center [289, 220] width 84 height 14
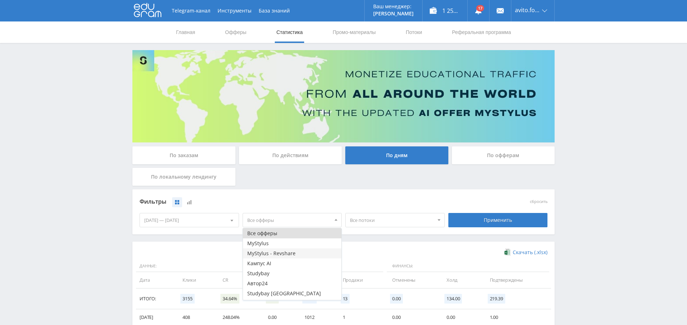
scroll to position [9, 0]
click at [283, 292] on button "Study AI (RevShare)" at bounding box center [292, 295] width 99 height 10
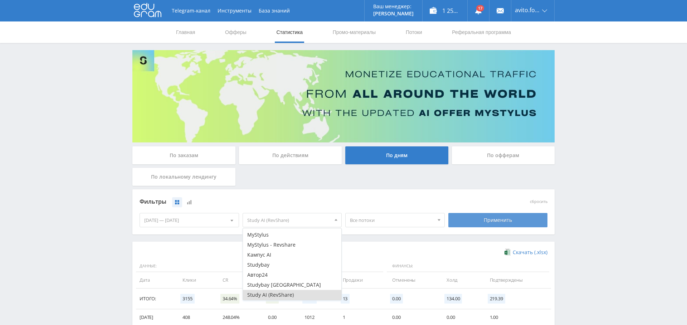
click at [503, 223] on div "Применить" at bounding box center [497, 220] width 99 height 14
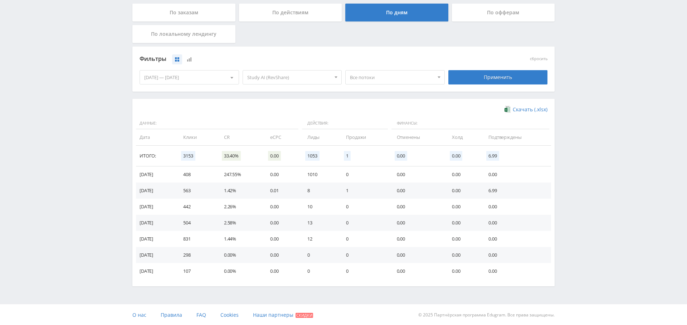
scroll to position [0, 0]
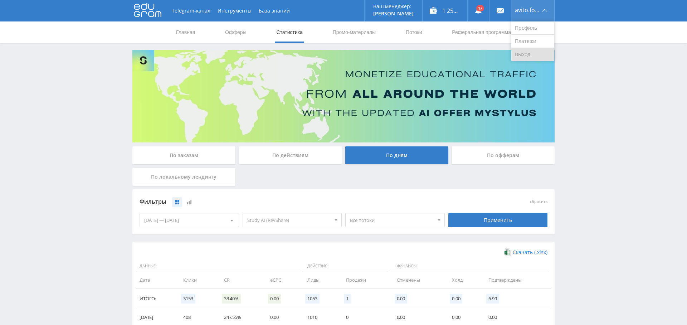
click at [523, 56] on link "Выход" at bounding box center [532, 54] width 43 height 13
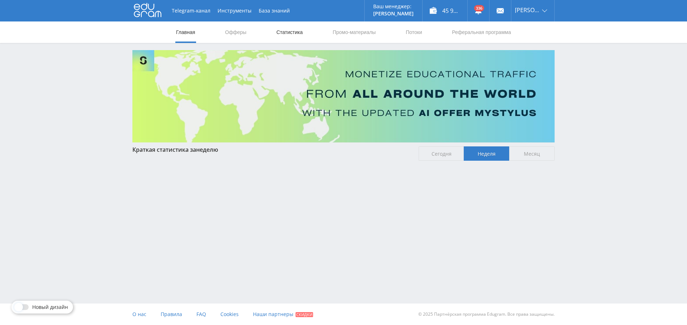
click at [289, 32] on link "Статистика" at bounding box center [290, 31] width 28 height 21
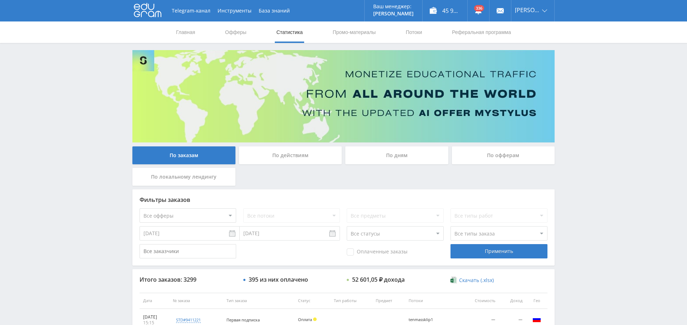
click at [396, 151] on div "По дням" at bounding box center [396, 155] width 103 height 18
click at [0, 0] on input "По дням" at bounding box center [0, 0] width 0 height 0
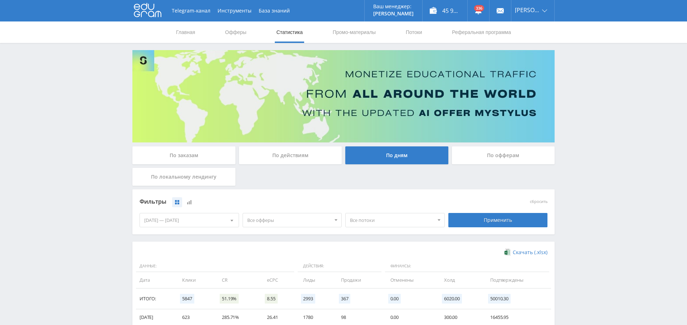
click at [196, 218] on div "[DATE] — [DATE]" at bounding box center [189, 220] width 99 height 14
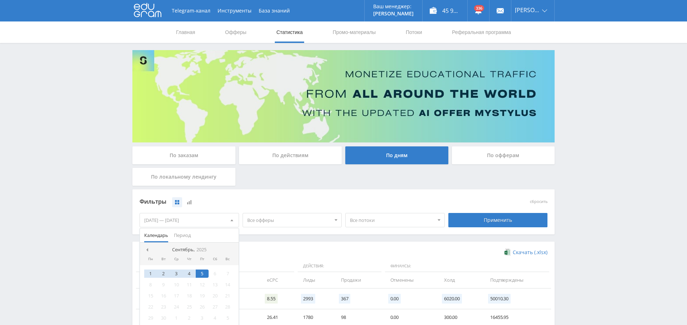
click at [317, 255] on div "Скачать (.xlsx)" at bounding box center [344, 252] width 408 height 7
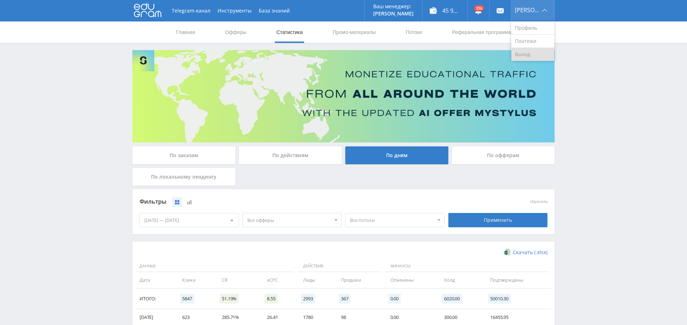
click at [529, 53] on link "Выход" at bounding box center [532, 54] width 43 height 13
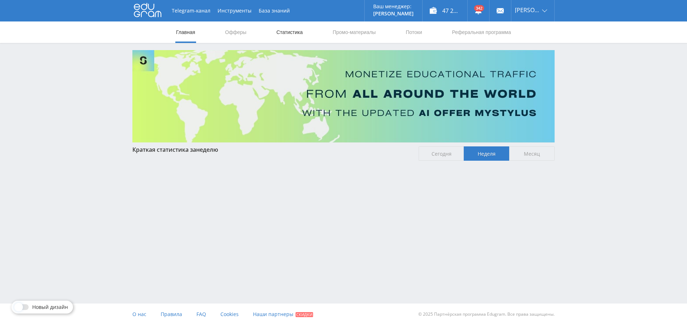
click at [300, 31] on link "Статистика" at bounding box center [290, 31] width 28 height 21
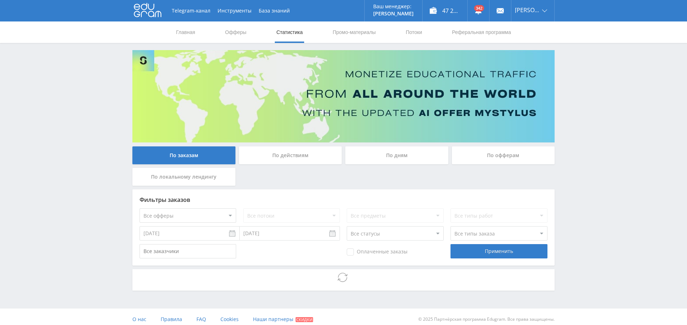
click at [408, 159] on div "По дням" at bounding box center [396, 155] width 103 height 18
click at [0, 0] on input "По дням" at bounding box center [0, 0] width 0 height 0
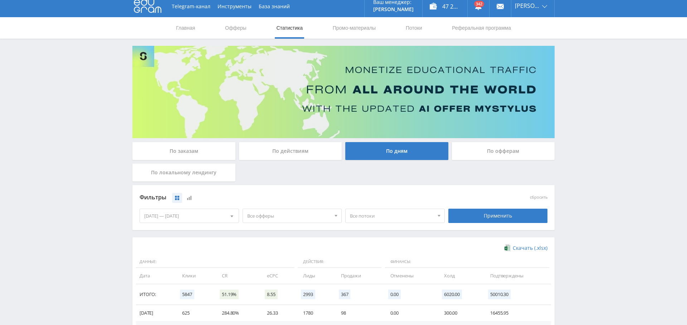
scroll to position [143, 0]
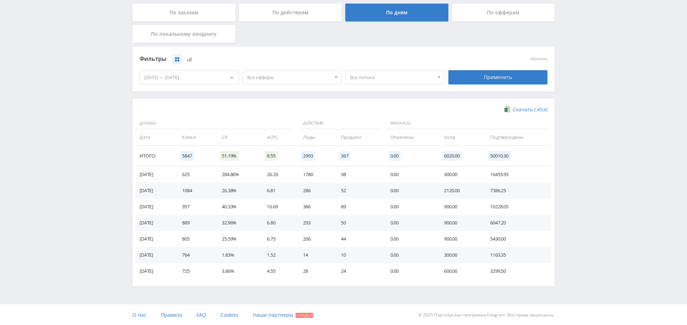
click at [276, 80] on span "Все офферы" at bounding box center [289, 77] width 84 height 14
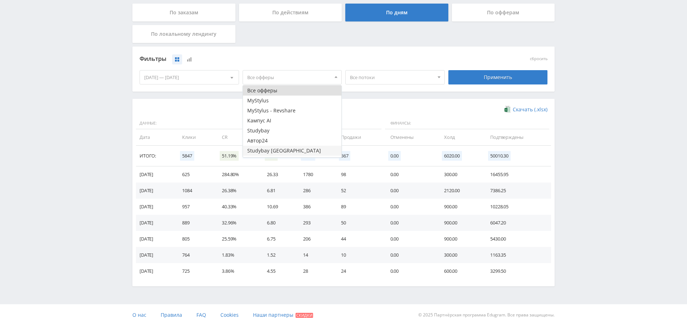
scroll to position [9, 0]
click at [281, 152] on button "Study AI (RevShare)" at bounding box center [292, 152] width 99 height 10
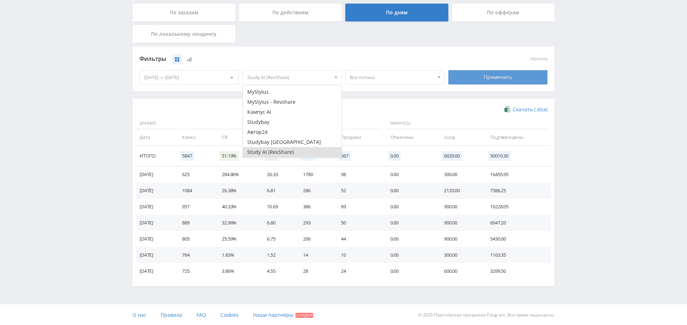
click at [512, 76] on div "Применить" at bounding box center [497, 77] width 99 height 14
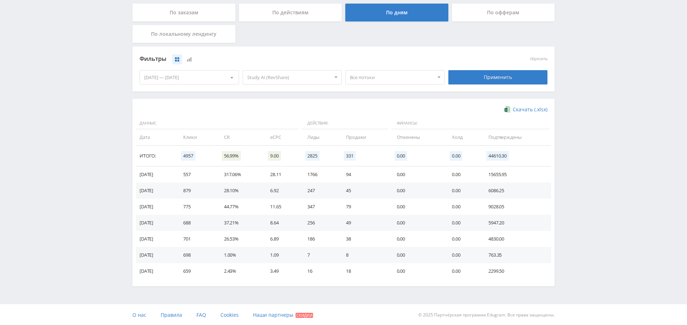
scroll to position [0, 0]
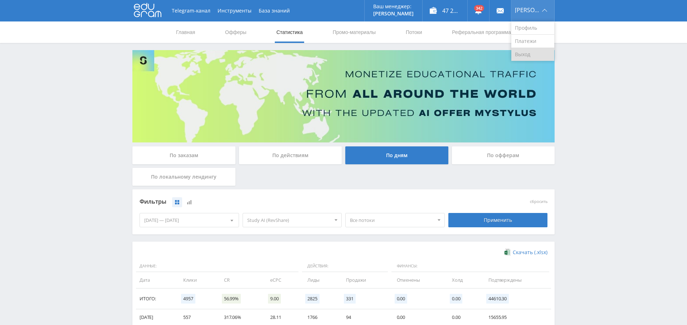
click at [531, 52] on link "Выход" at bounding box center [532, 54] width 43 height 13
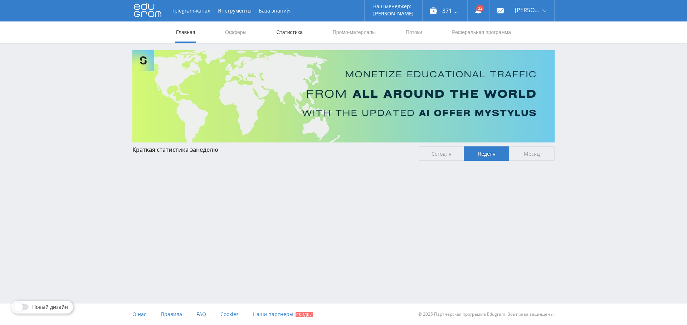
click at [294, 37] on link "Статистика" at bounding box center [290, 31] width 28 height 21
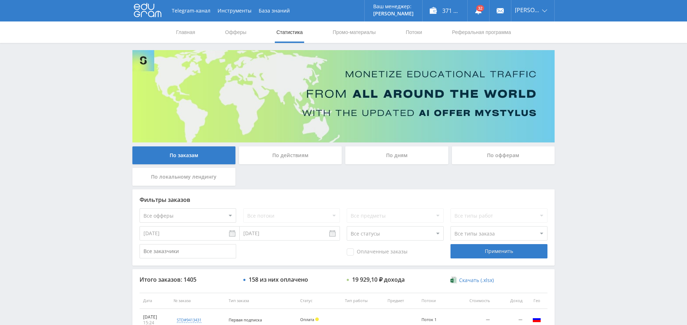
click at [403, 153] on div "По дням" at bounding box center [396, 155] width 103 height 18
click at [0, 0] on input "По дням" at bounding box center [0, 0] width 0 height 0
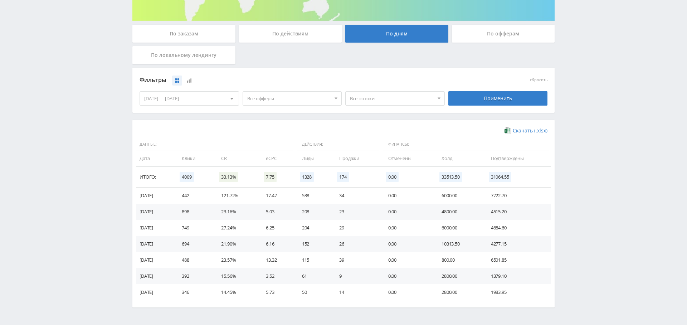
scroll to position [123, 0]
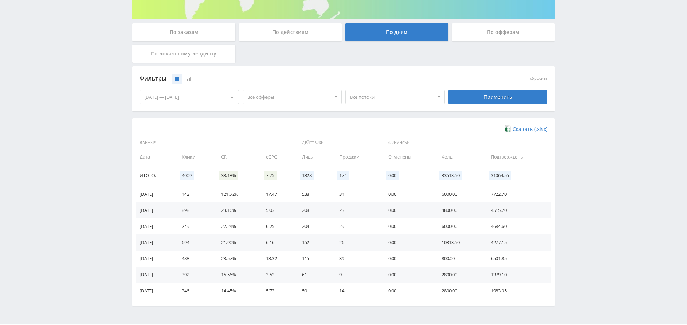
click at [293, 97] on span "Все офферы" at bounding box center [289, 97] width 84 height 14
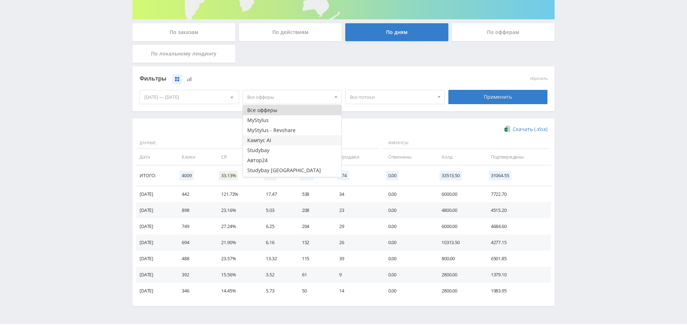
scroll to position [19, 0]
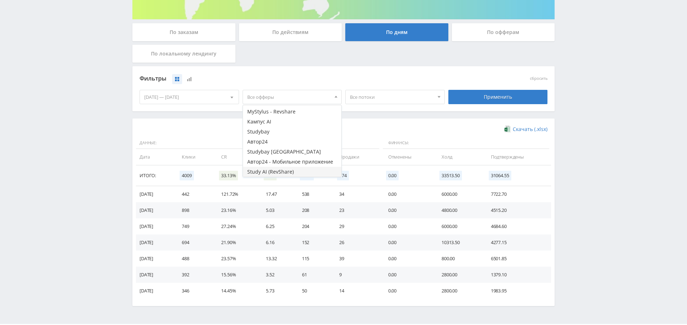
click at [289, 172] on button "Study AI (RevShare)" at bounding box center [292, 172] width 99 height 10
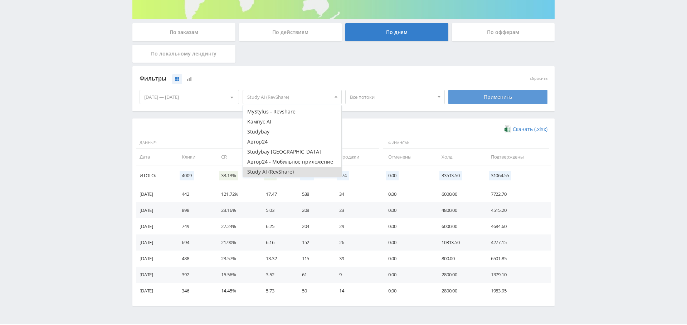
click at [489, 89] on div "Применить" at bounding box center [498, 97] width 103 height 20
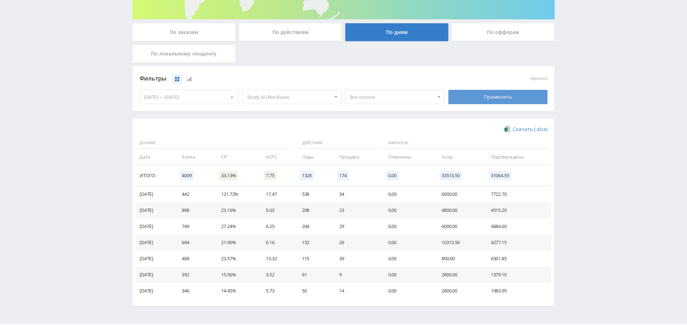
click at [493, 100] on div "Применить" at bounding box center [497, 97] width 99 height 14
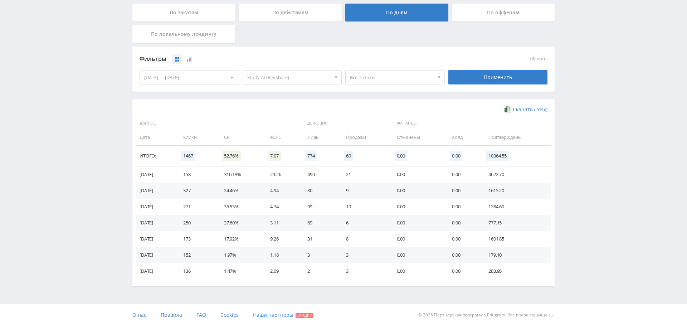
scroll to position [0, 0]
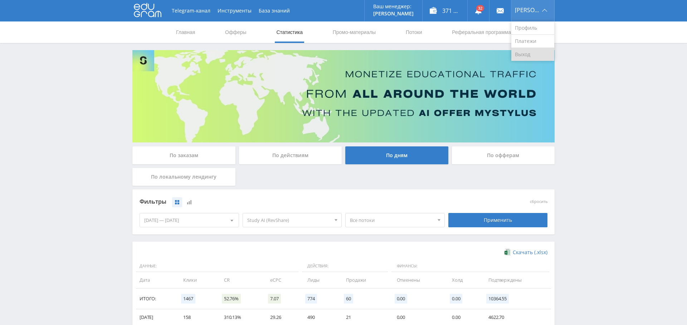
click at [533, 55] on link "Выход" at bounding box center [532, 54] width 43 height 13
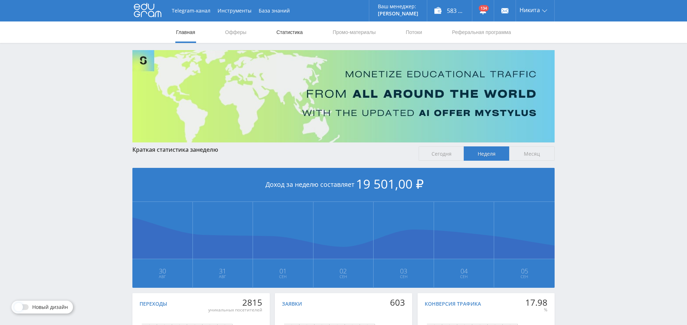
click at [293, 37] on link "Статистика" at bounding box center [290, 31] width 28 height 21
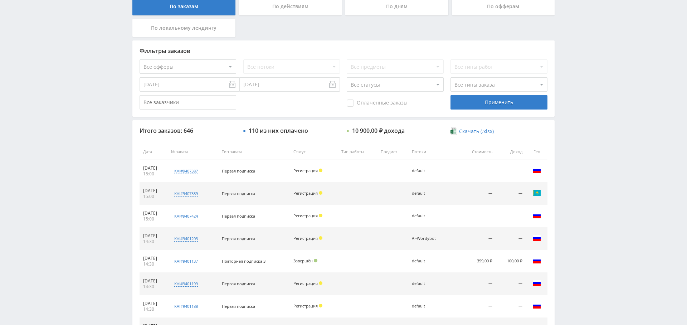
scroll to position [144, 0]
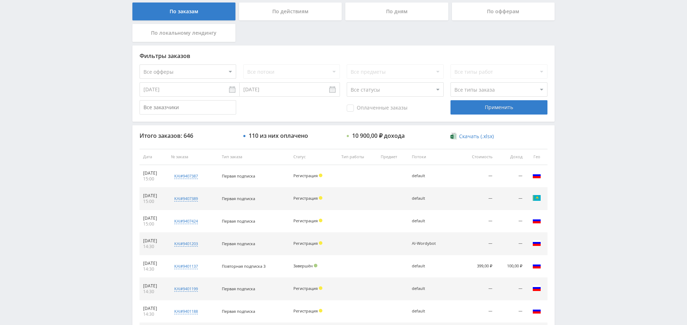
click at [214, 69] on select "Все офферы MyStylus MyStylus - Revshare Кампус AI Studybay Автор24 Studybay Bra…" at bounding box center [188, 71] width 97 height 14
select select "376"
click at [466, 109] on div "Применить" at bounding box center [498, 107] width 97 height 14
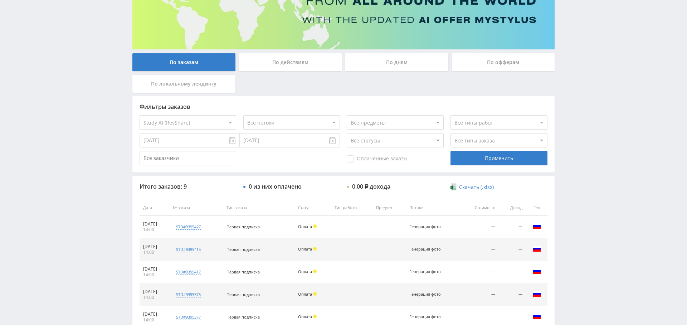
scroll to position [0, 0]
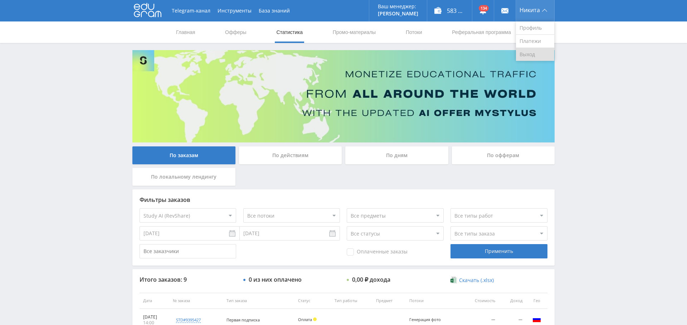
click at [532, 53] on link "Выход" at bounding box center [535, 54] width 38 height 13
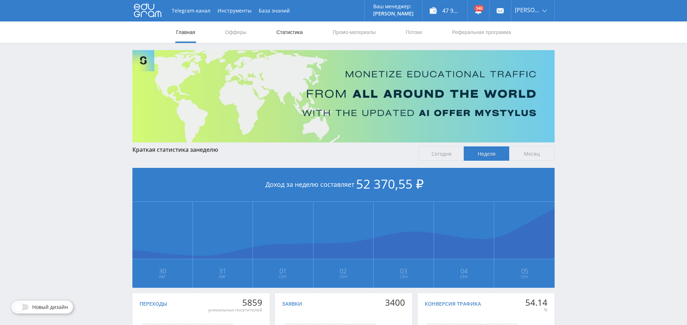
click at [297, 26] on link "Статистика" at bounding box center [290, 31] width 28 height 21
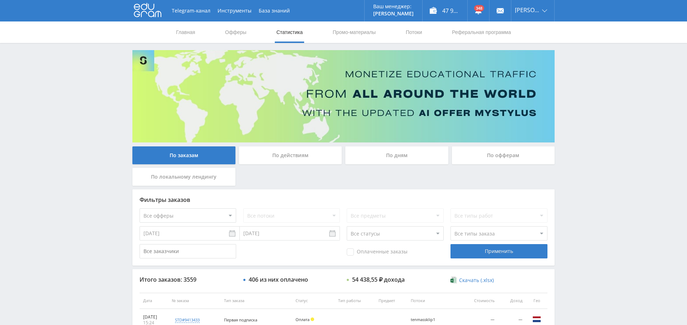
click at [193, 211] on select "Все офферы MyStylus MyStylus - Revshare Кампус AI Studybay Автор24 Studybay Bra…" at bounding box center [188, 215] width 97 height 14
select select "376"
click at [494, 255] on div "Применить" at bounding box center [498, 251] width 97 height 14
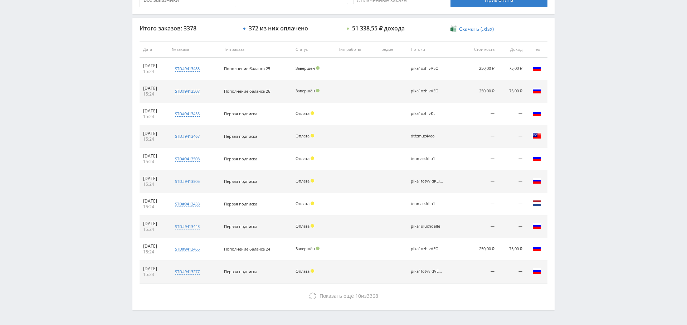
scroll to position [245, 0]
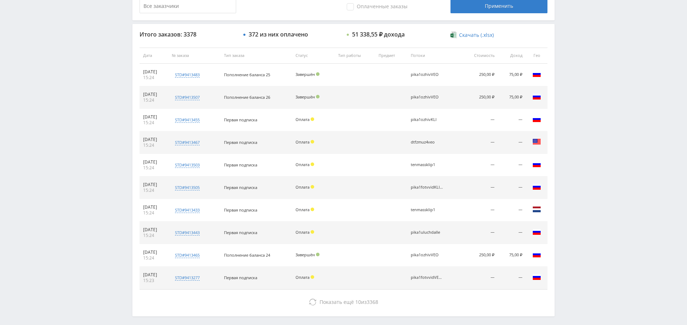
click at [327, 295] on div "Показать ещё 10 из 3368" at bounding box center [344, 302] width 408 height 14
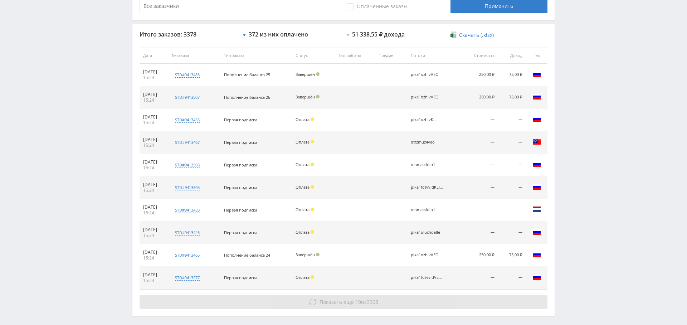
click at [325, 301] on span "Показать ещё" at bounding box center [337, 301] width 34 height 7
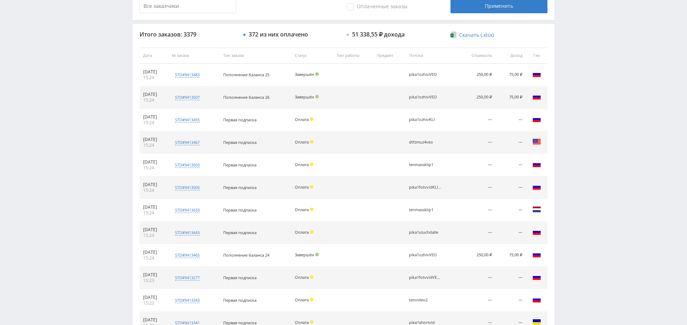
click at [323, 300] on div "Оплата" at bounding box center [312, 300] width 35 height 5
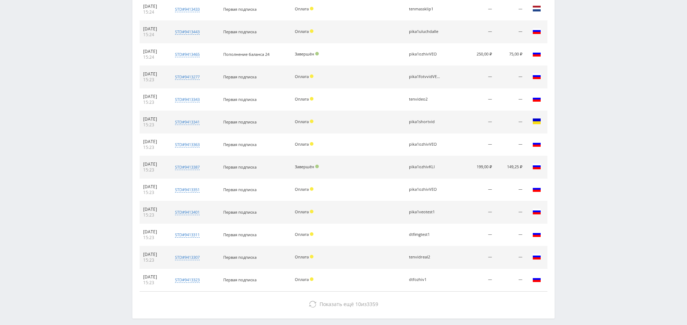
scroll to position [476, 0]
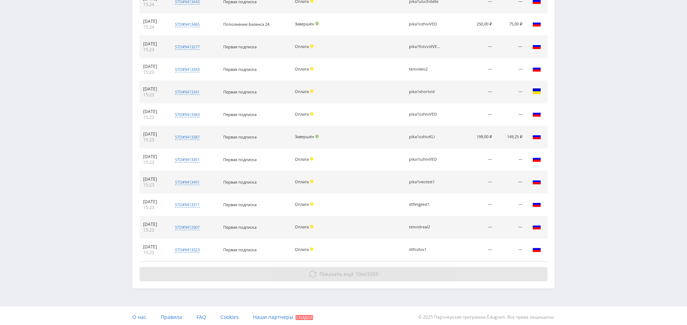
click at [365, 277] on button "Показать ещё 10 из 3359" at bounding box center [344, 274] width 408 height 14
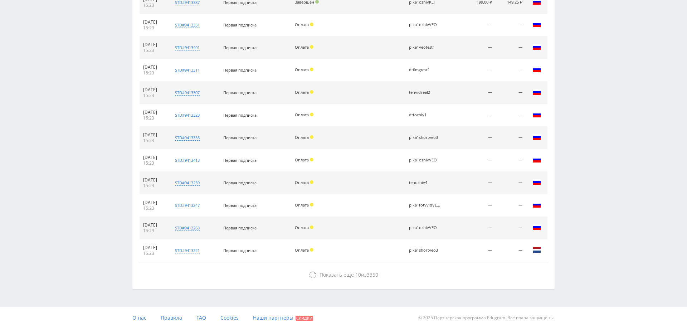
scroll to position [0, 0]
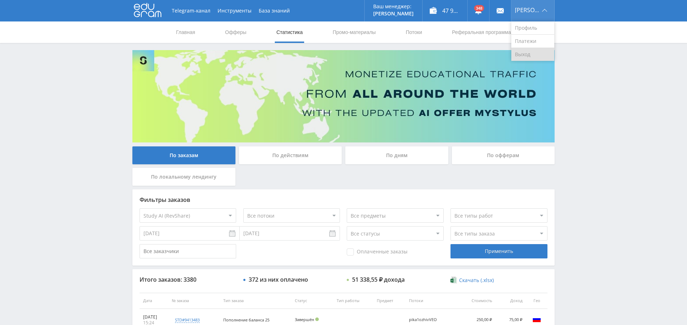
click at [534, 53] on link "Выход" at bounding box center [532, 54] width 43 height 13
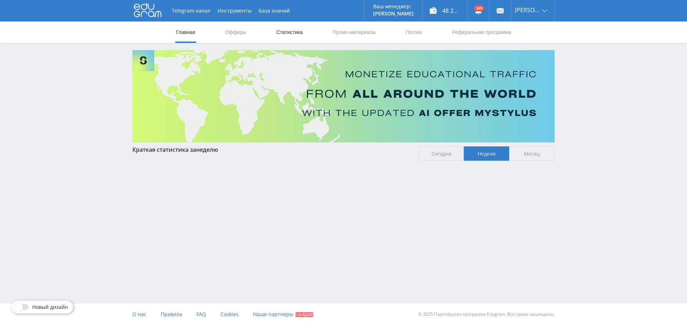
click at [289, 35] on link "Статистика" at bounding box center [290, 31] width 28 height 21
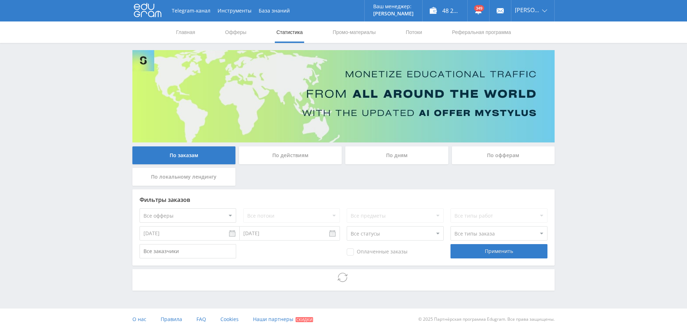
click at [384, 153] on div "По дням" at bounding box center [396, 155] width 103 height 18
click at [0, 0] on input "По дням" at bounding box center [0, 0] width 0 height 0
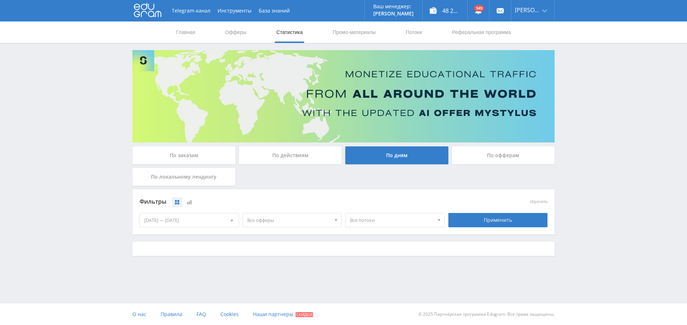
click at [267, 220] on span "Все офферы" at bounding box center [289, 220] width 84 height 14
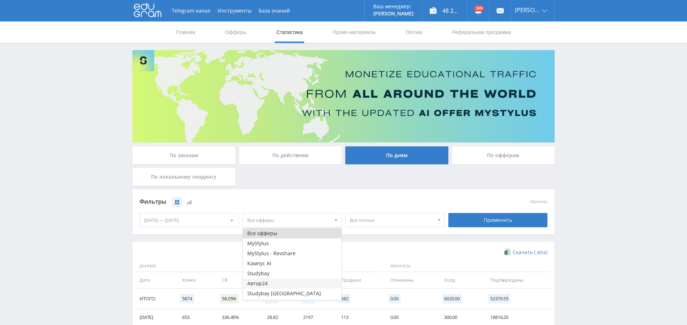
scroll to position [9, 0]
click at [289, 294] on button "Study AI (RevShare)" at bounding box center [292, 295] width 99 height 10
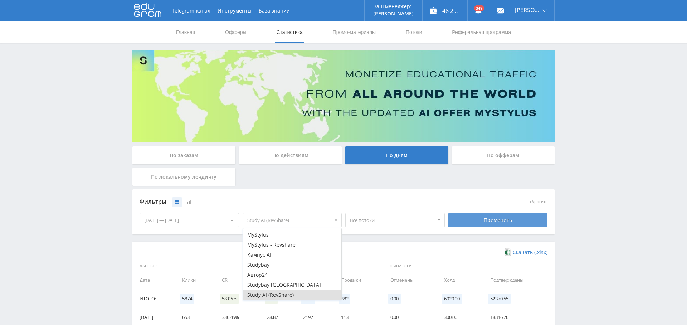
click at [500, 215] on div "Применить" at bounding box center [497, 220] width 99 height 14
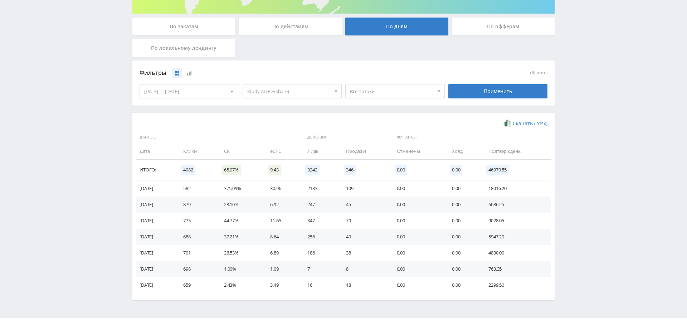
scroll to position [143, 0]
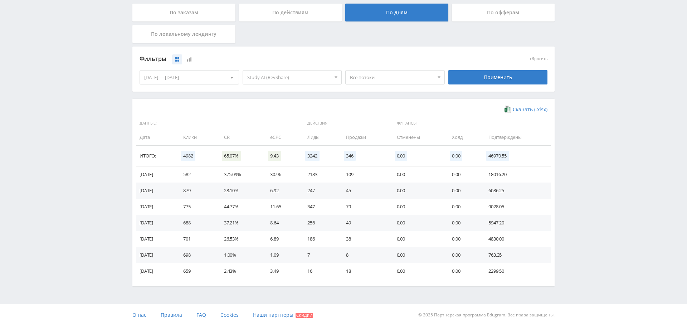
click at [190, 73] on div "[DATE] — [DATE]" at bounding box center [189, 77] width 99 height 14
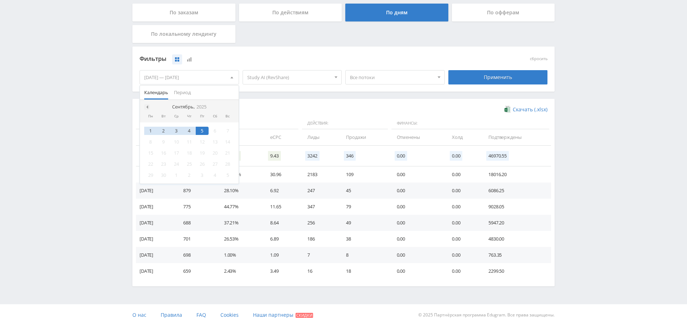
click at [149, 104] on div at bounding box center [147, 107] width 6 height 6
click at [154, 174] on div "25" at bounding box center [150, 175] width 13 height 8
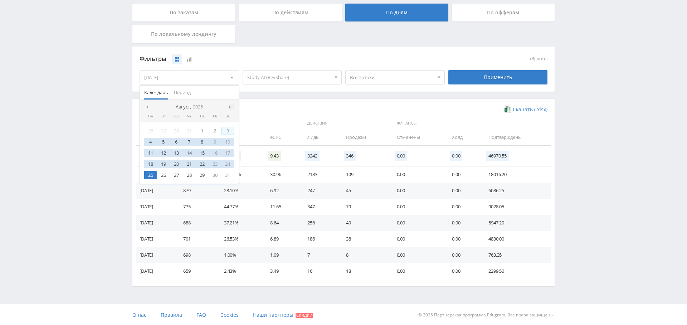
click at [229, 105] on span at bounding box center [231, 107] width 4 height 4
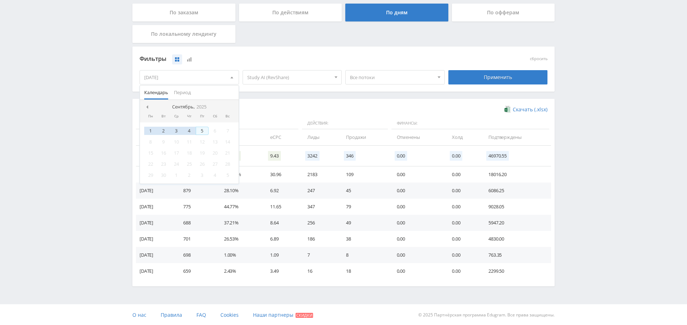
click at [202, 131] on div "5" at bounding box center [202, 131] width 13 height 8
click at [479, 73] on div "Применить" at bounding box center [497, 77] width 99 height 14
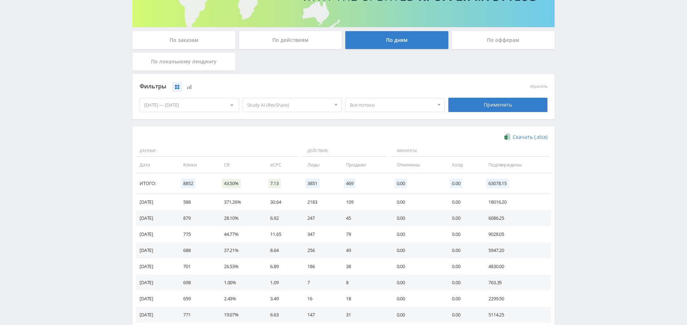
scroll to position [0, 0]
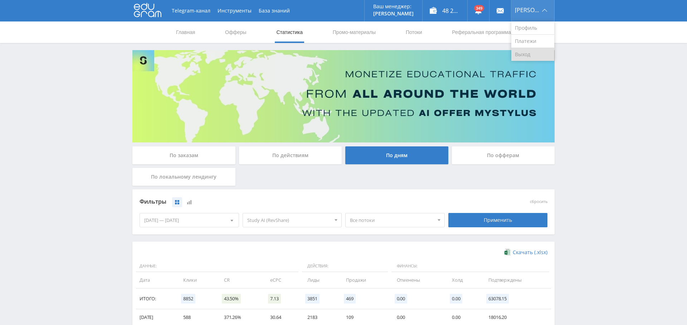
click at [532, 50] on link "Выход" at bounding box center [532, 54] width 43 height 13
